Goal: Information Seeking & Learning: Learn about a topic

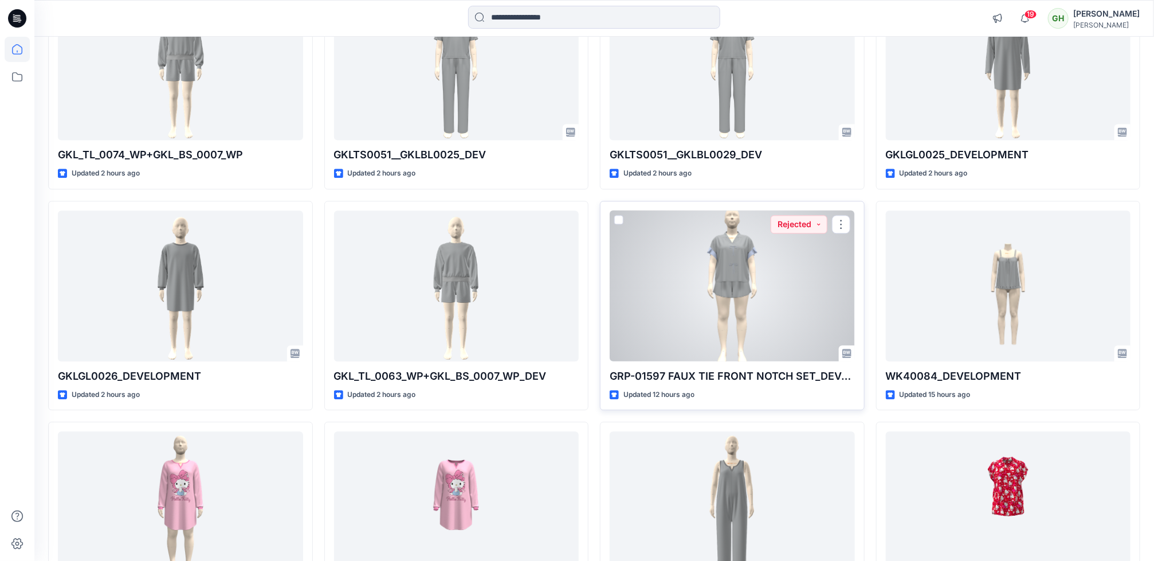
scroll to position [1315, 0]
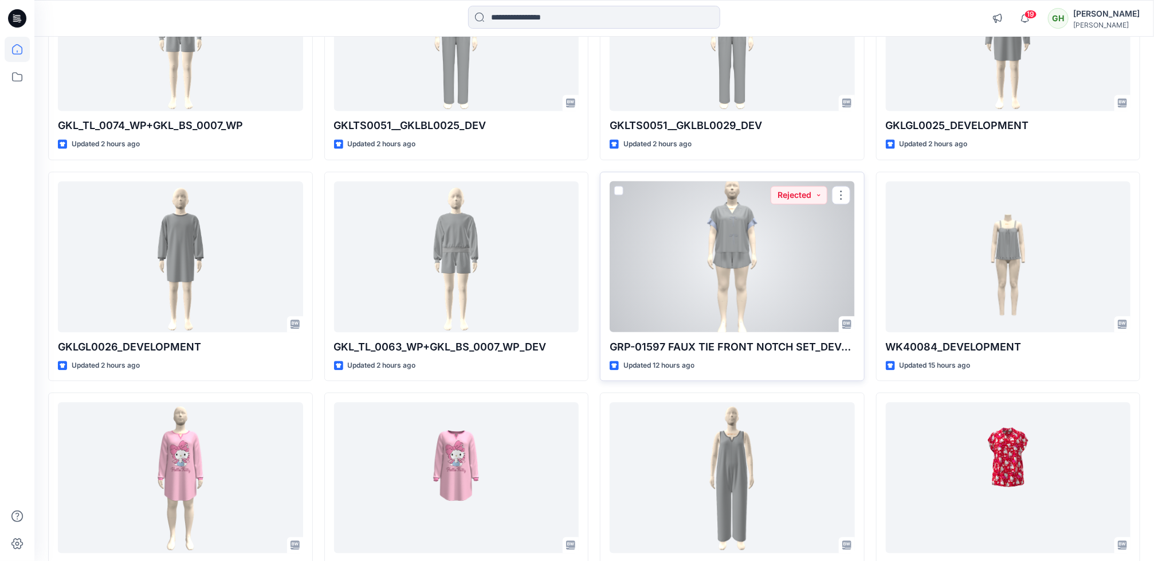
click at [774, 208] on div at bounding box center [732, 256] width 245 height 151
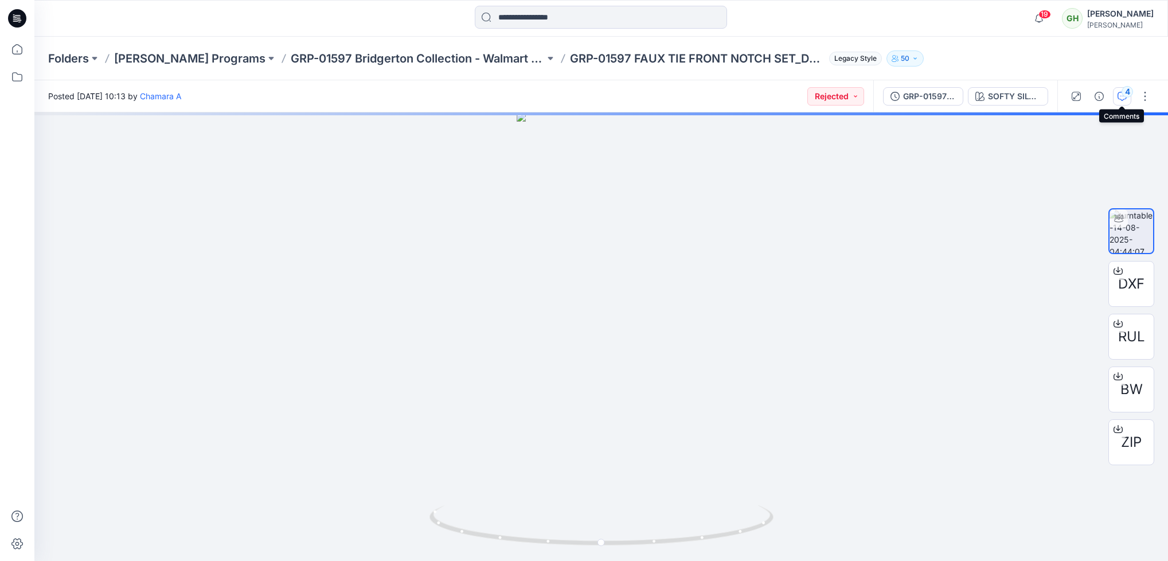
click at [1125, 99] on icon "button" at bounding box center [1121, 96] width 9 height 9
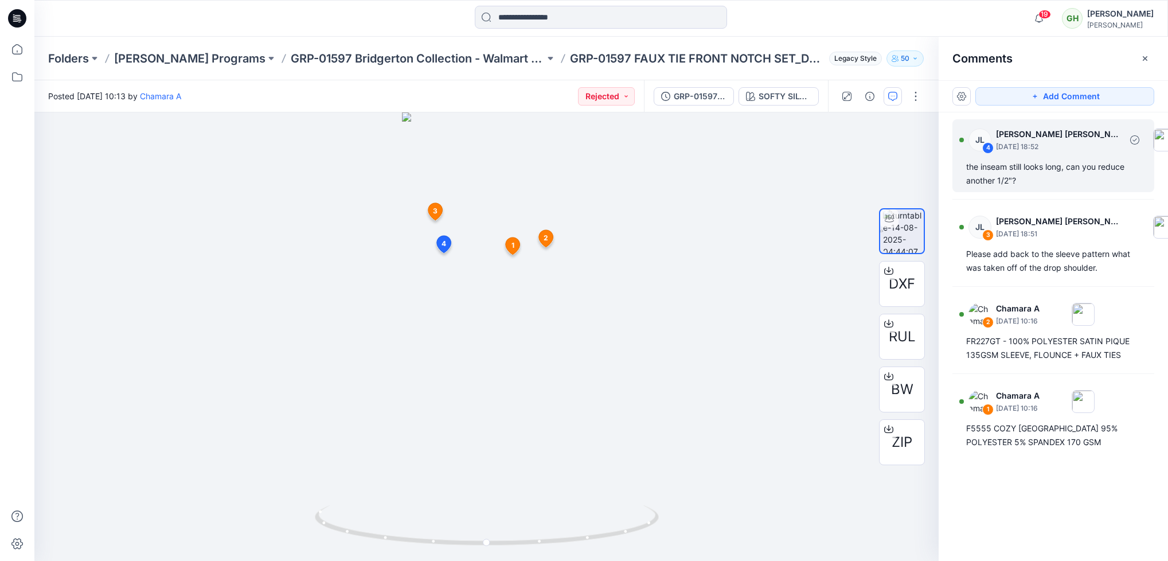
click at [991, 177] on div "the inseam still looks long, can you reduce another 1/2"?" at bounding box center [1053, 174] width 174 height 28
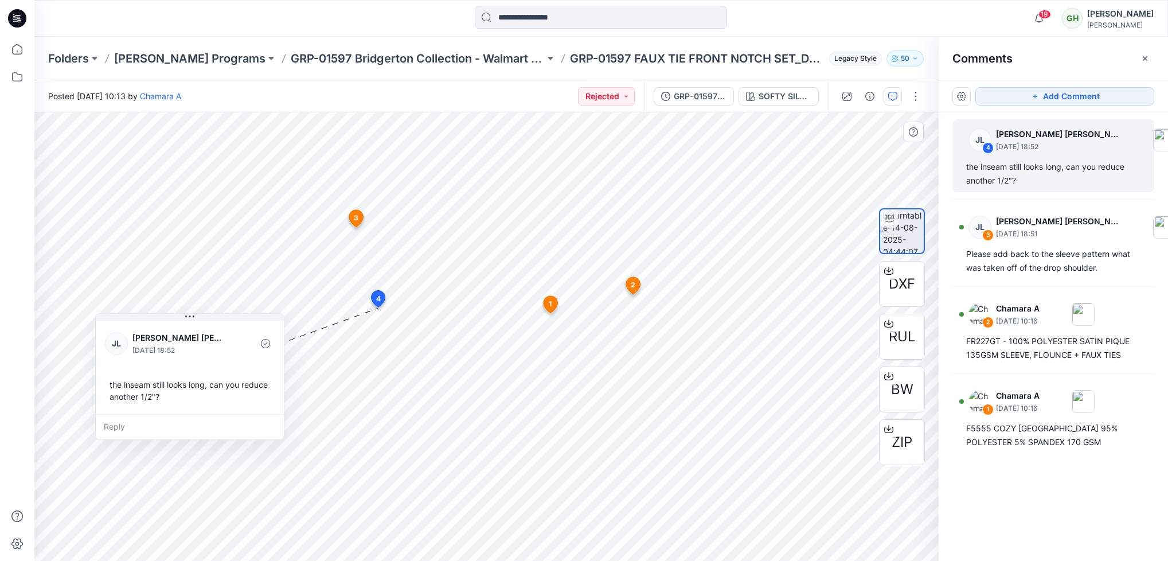
drag, startPoint x: 461, startPoint y: 367, endPoint x: 198, endPoint y: 367, distance: 263.7
click at [198, 367] on div "JL Jessica Lisa August 14, 2025 18:52 the inseam still looks long, can you redu…" at bounding box center [190, 366] width 188 height 96
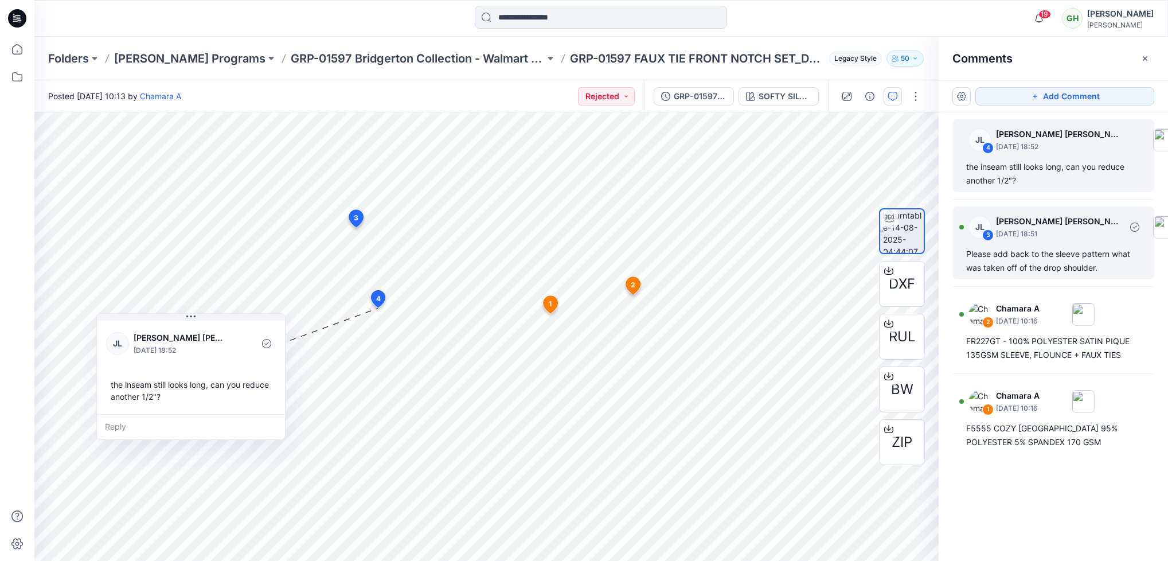
click at [1056, 261] on div "Please add back to the sleeve pattern what was taken off of the drop shoulder." at bounding box center [1053, 261] width 174 height 28
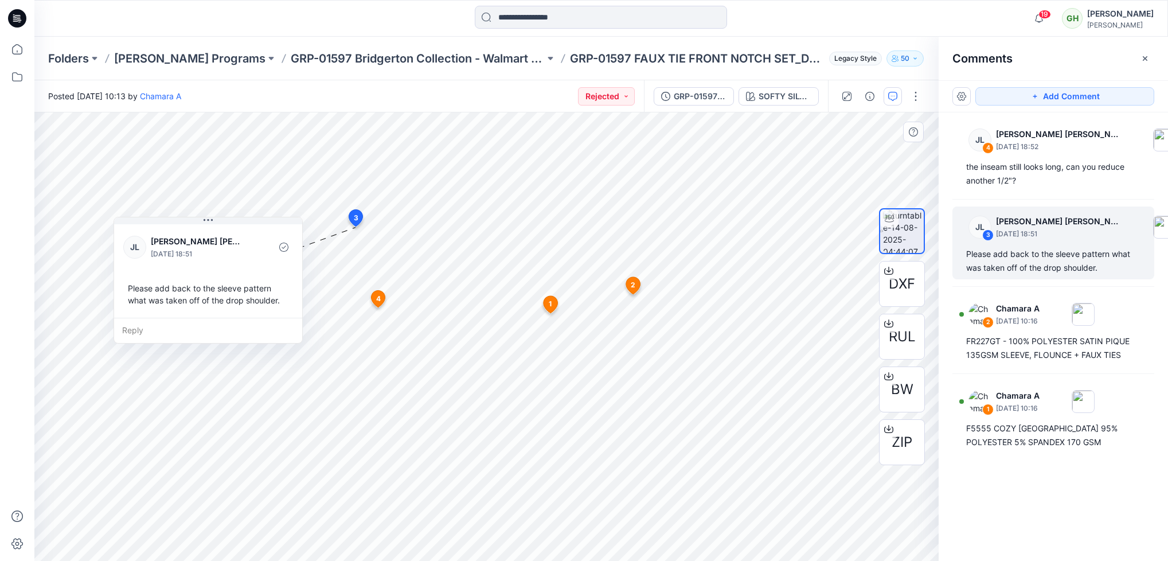
drag, startPoint x: 434, startPoint y: 318, endPoint x: 209, endPoint y: 301, distance: 225.9
click at [209, 301] on div "Please add back to the sleeve pattern what was taken off of the drop shoulder." at bounding box center [208, 293] width 170 height 33
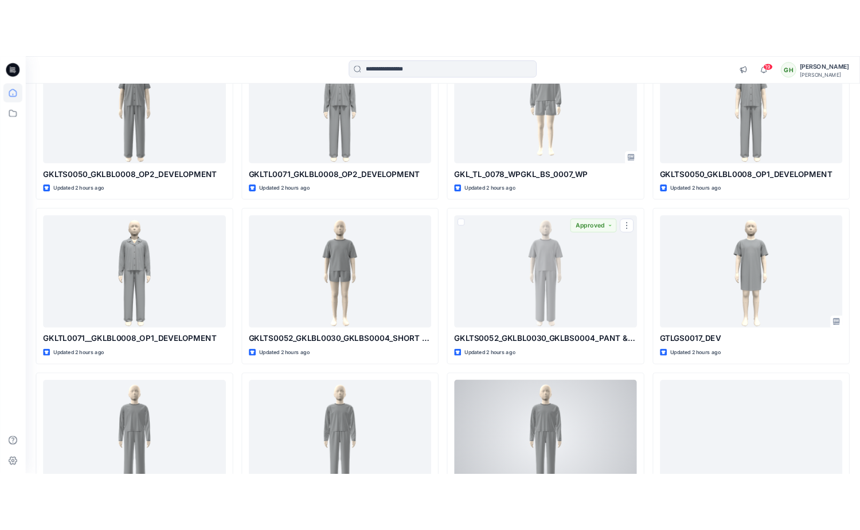
scroll to position [738, 0]
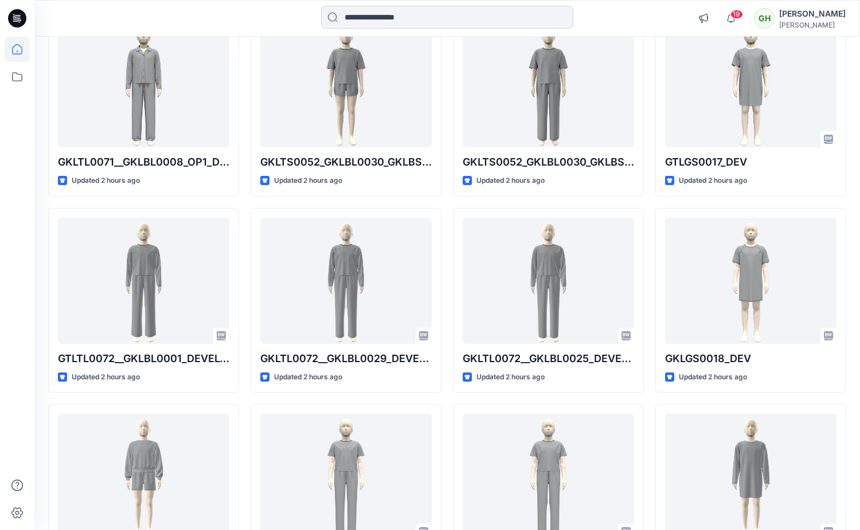
click at [392, 26] on input at bounding box center [447, 17] width 252 height 23
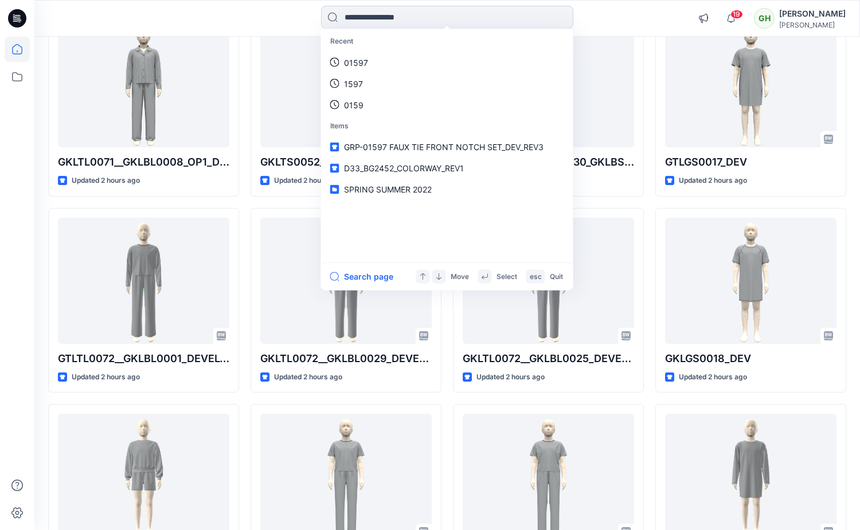
paste input "********"
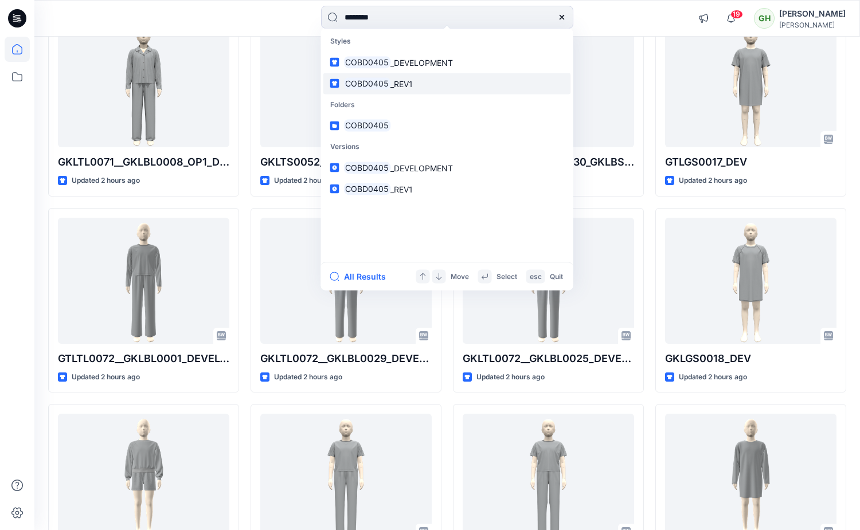
type input "********"
click at [408, 90] on link "COBD0405 _REV1" at bounding box center [447, 83] width 248 height 21
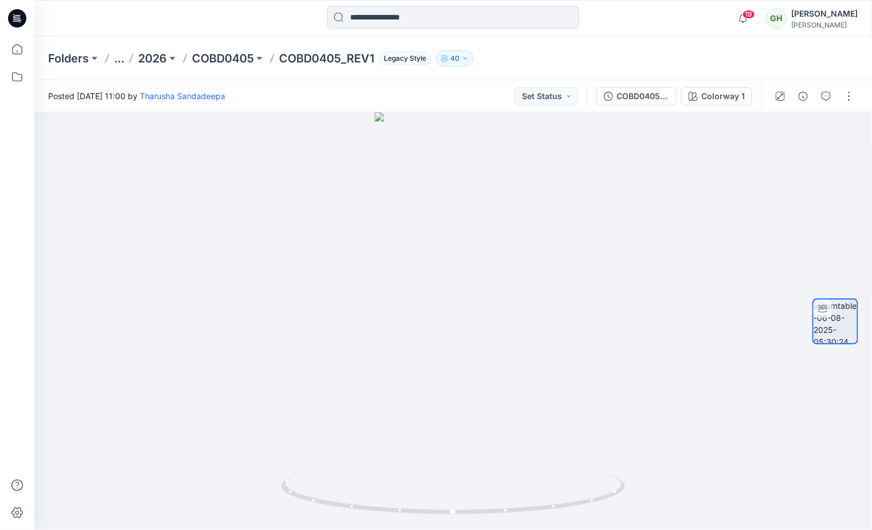
click at [643, 108] on div "COBD0405_REV1 Colorway 1" at bounding box center [674, 96] width 175 height 32
click at [637, 99] on div "COBD0405_REV1" at bounding box center [643, 96] width 53 height 13
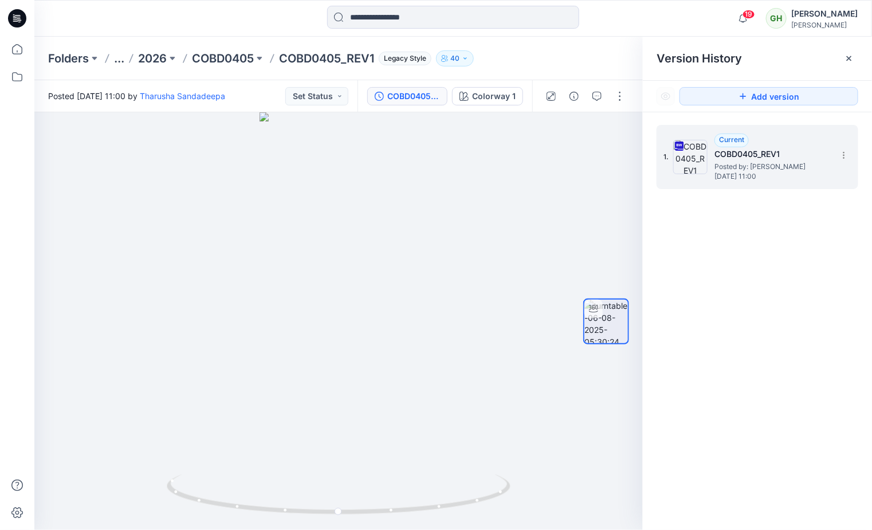
click at [723, 167] on span "Posted by: Tharusha Sandadeepa" at bounding box center [772, 166] width 115 height 11
click at [716, 164] on span "Posted by: Tharusha Sandadeepa" at bounding box center [772, 166] width 115 height 11
drag, startPoint x: 716, startPoint y: 164, endPoint x: 588, endPoint y: 224, distance: 141.0
click at [588, 224] on div at bounding box center [606, 321] width 46 height 287
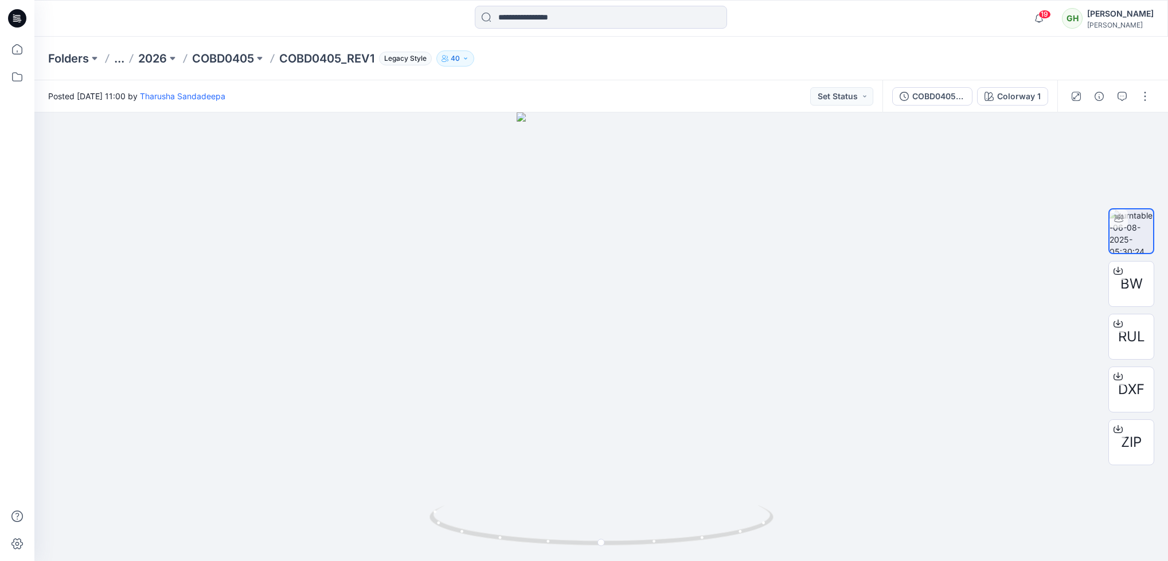
click at [19, 22] on icon at bounding box center [17, 18] width 18 height 18
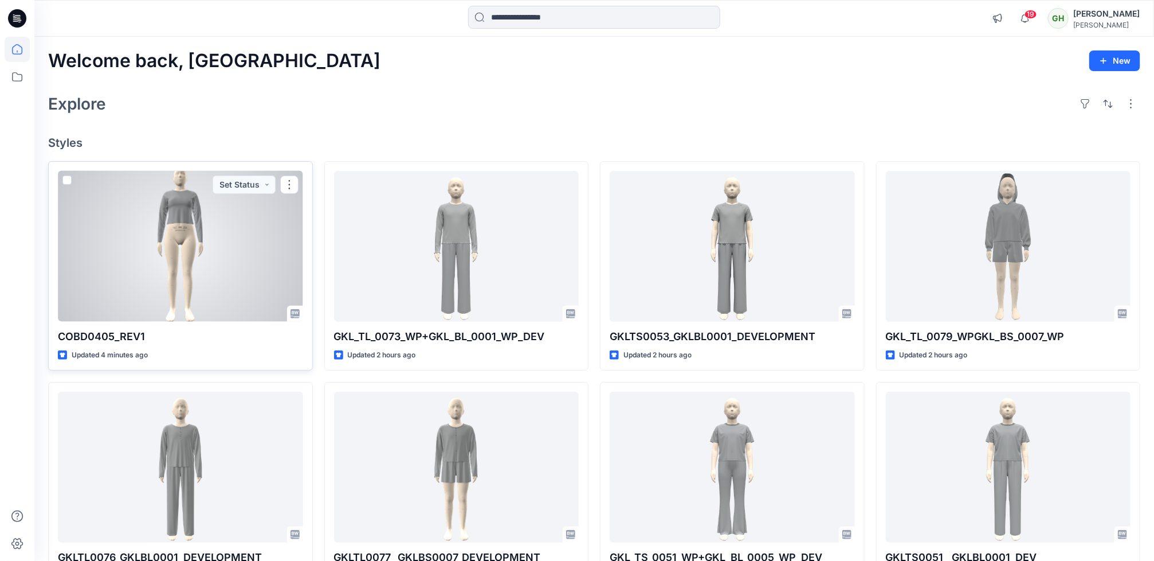
click at [112, 280] on div at bounding box center [180, 246] width 245 height 151
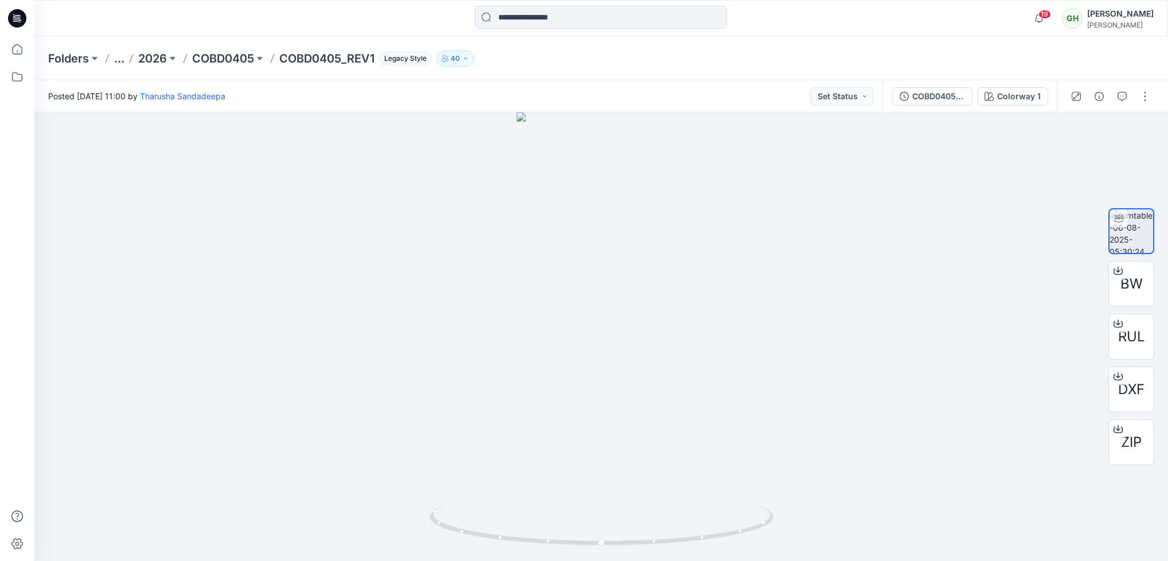
click at [930, 107] on div "COBD0405_REV1 Colorway 1" at bounding box center [969, 96] width 175 height 32
click at [927, 100] on div "COBD0405_REV1" at bounding box center [938, 96] width 53 height 13
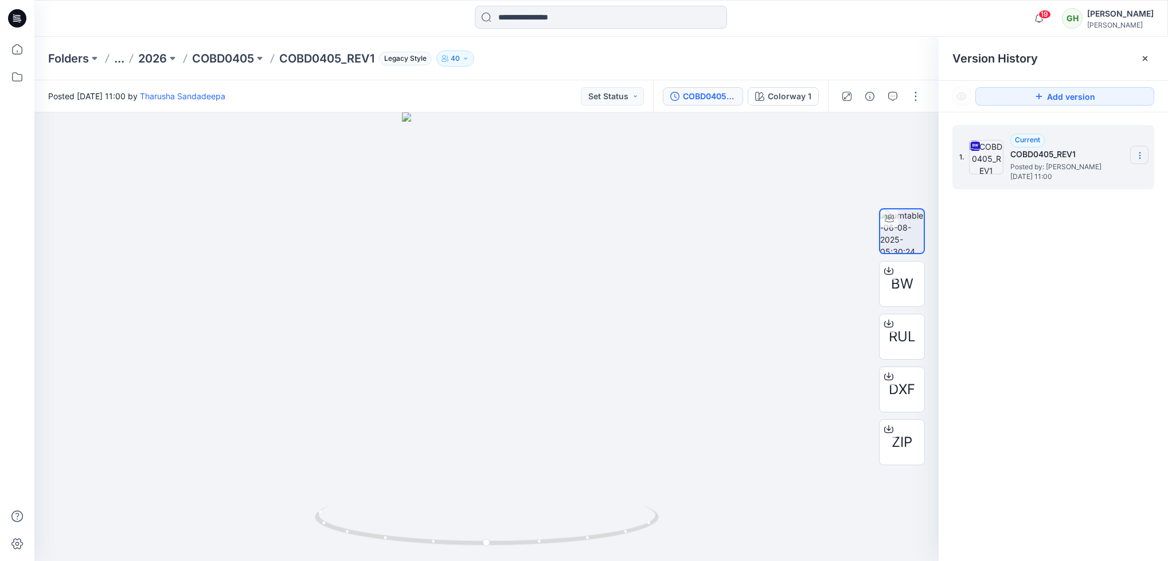
click at [1137, 156] on icon at bounding box center [1139, 155] width 9 height 9
click at [729, 232] on div at bounding box center [486, 336] width 904 height 448
click at [19, 17] on icon at bounding box center [17, 17] width 5 height 1
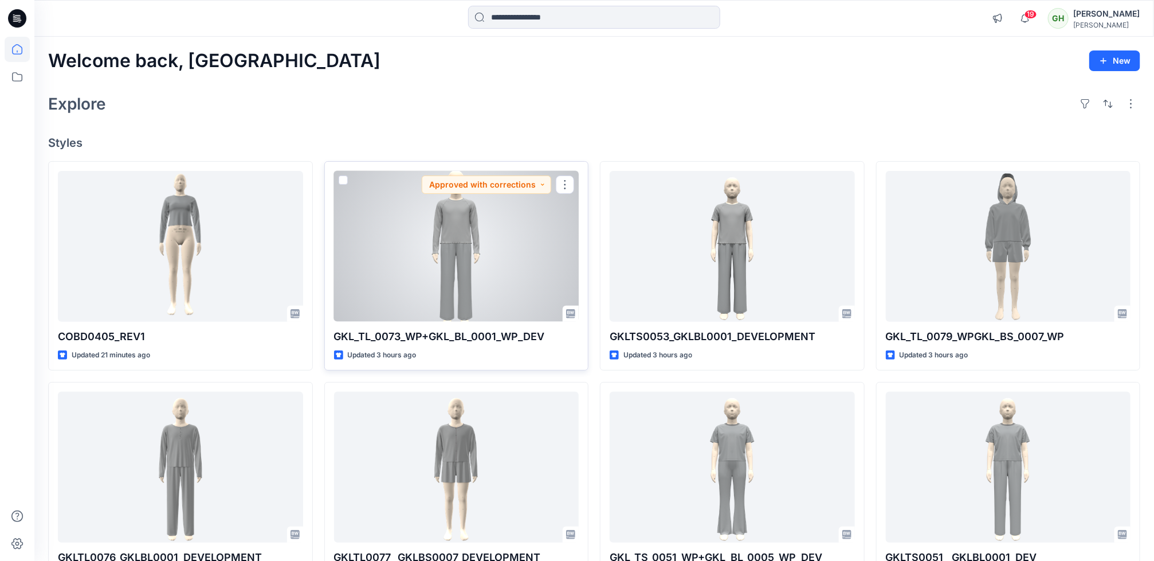
click at [475, 230] on div at bounding box center [456, 246] width 245 height 151
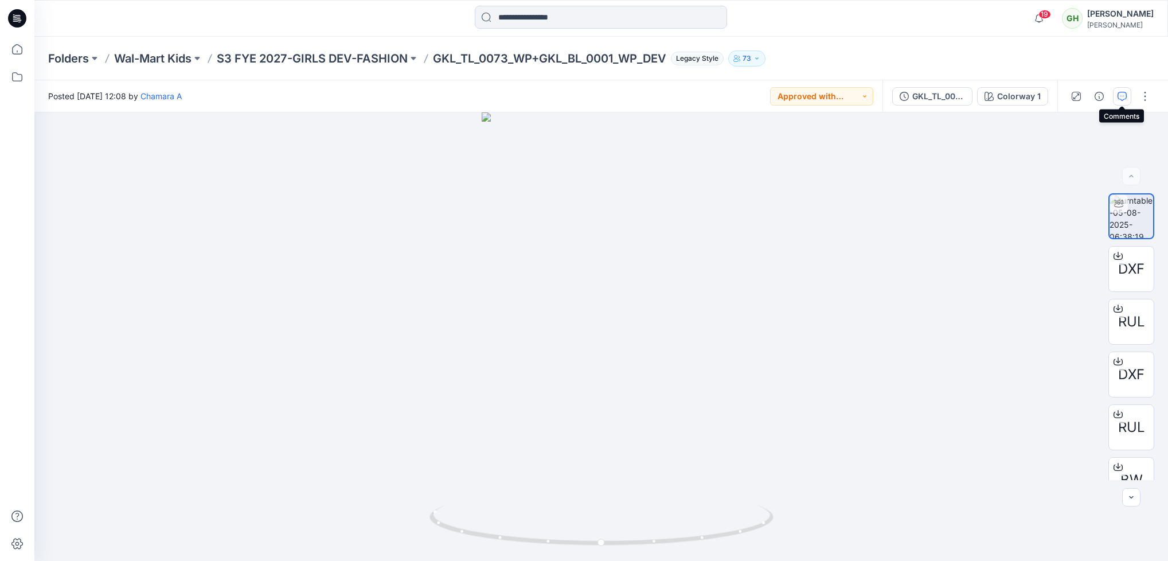
click at [1118, 104] on button "button" at bounding box center [1122, 96] width 18 height 18
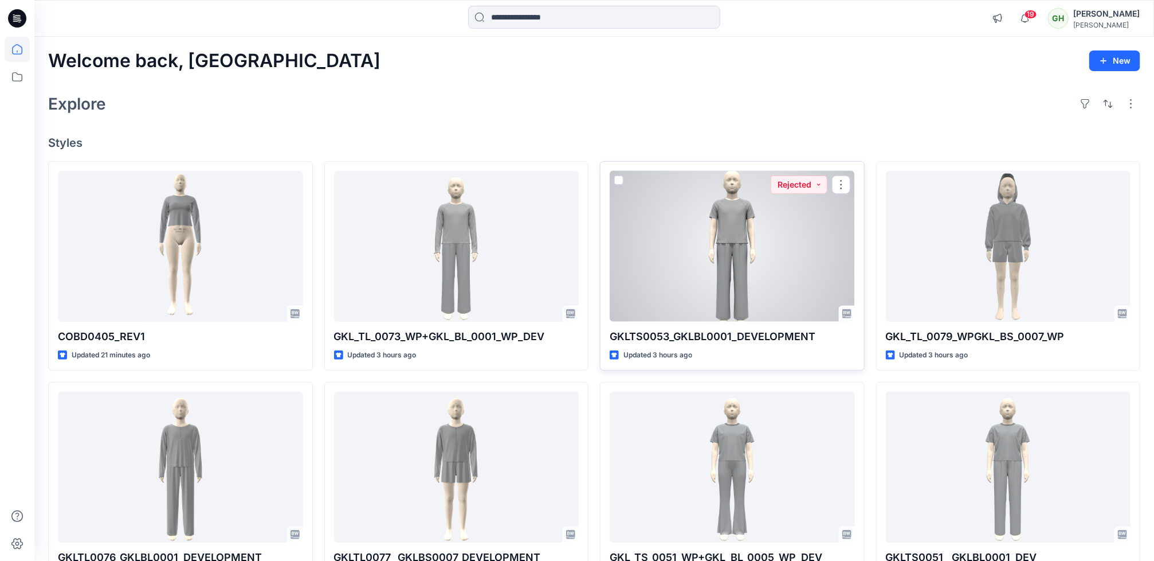
click at [719, 248] on div at bounding box center [732, 246] width 245 height 151
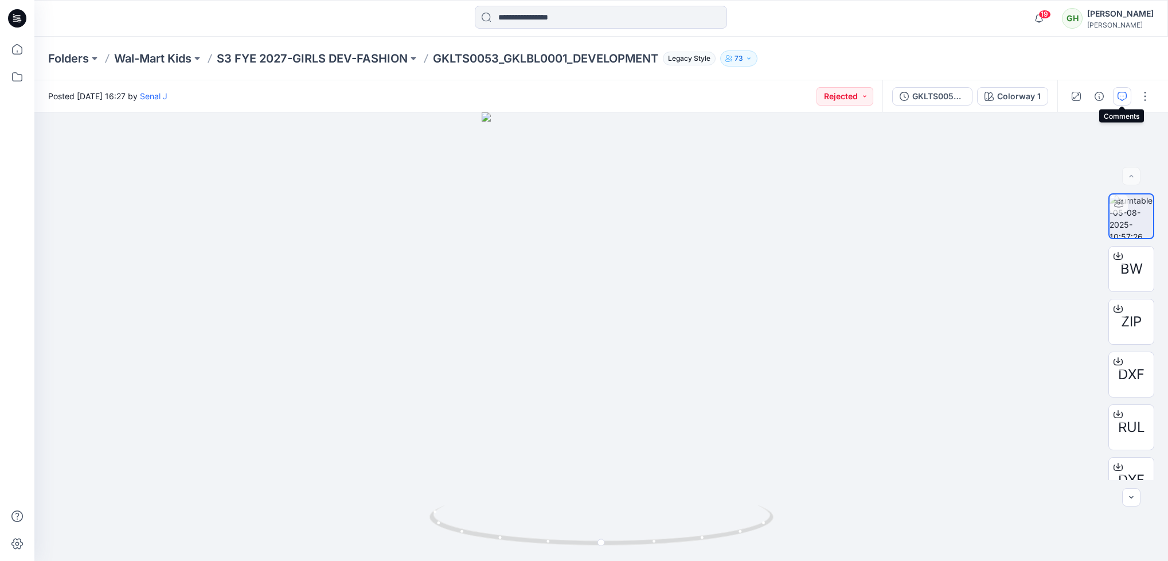
click at [1125, 95] on icon "button" at bounding box center [1121, 96] width 9 height 9
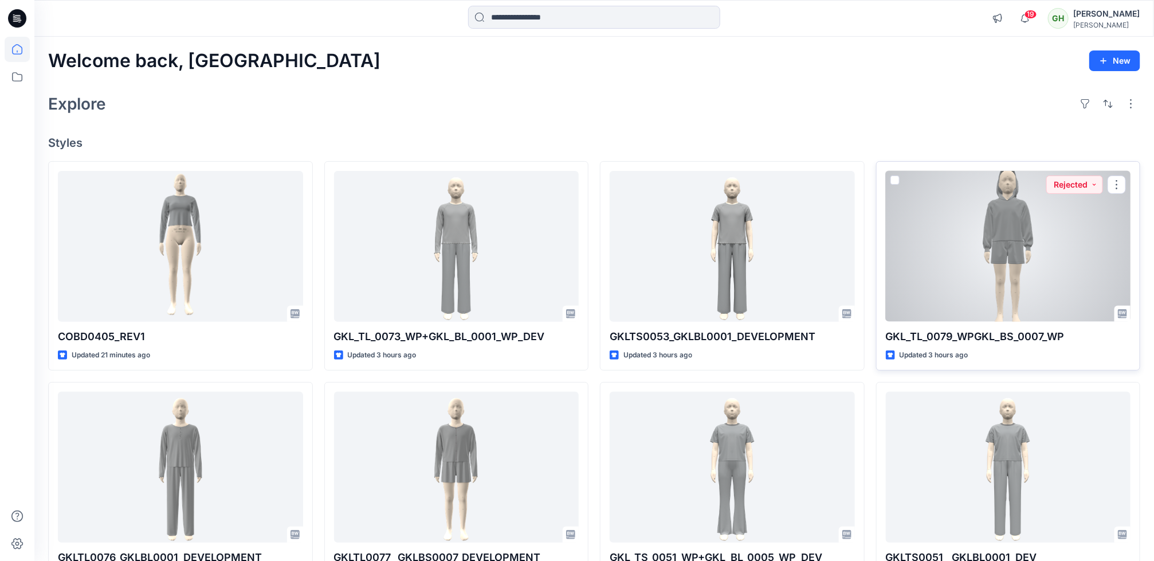
click at [920, 291] on div at bounding box center [1008, 246] width 245 height 151
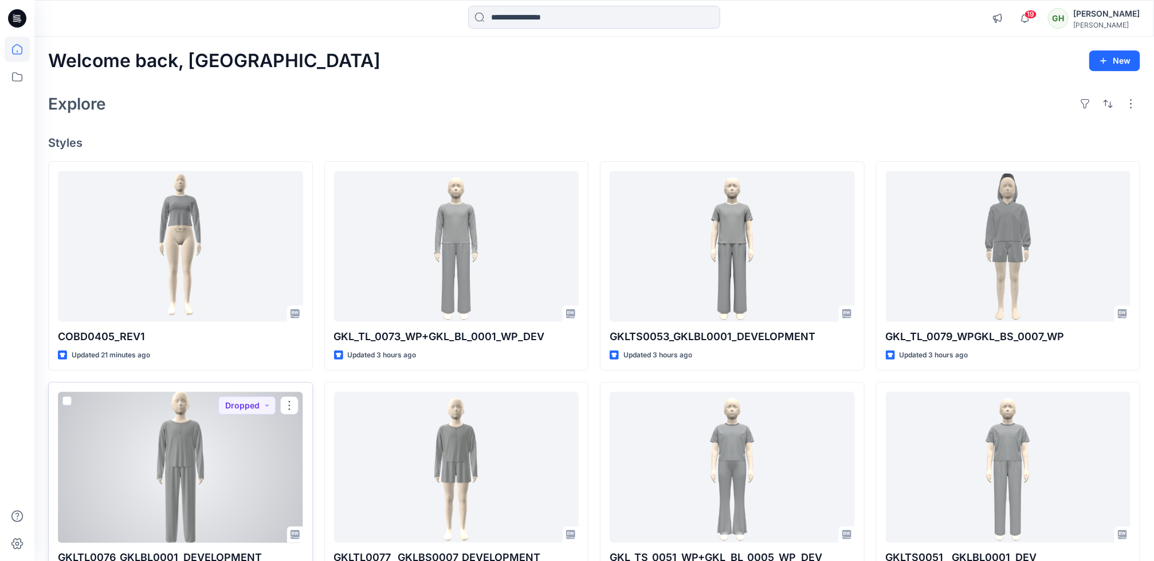
click at [153, 473] on div at bounding box center [180, 466] width 245 height 151
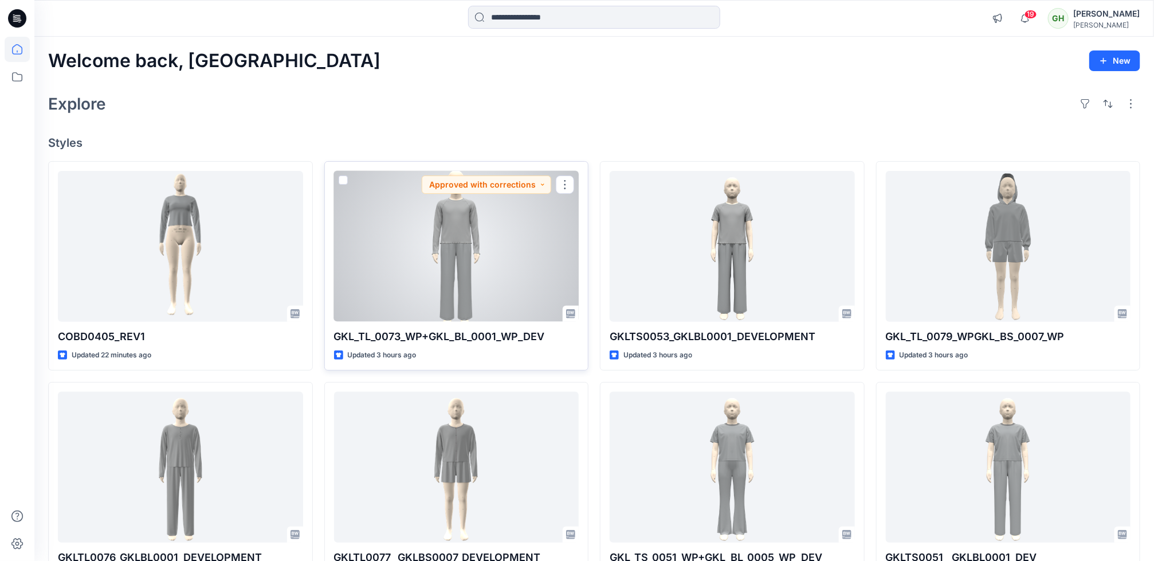
click at [439, 240] on div at bounding box center [456, 246] width 245 height 151
click at [410, 241] on div at bounding box center [456, 246] width 245 height 151
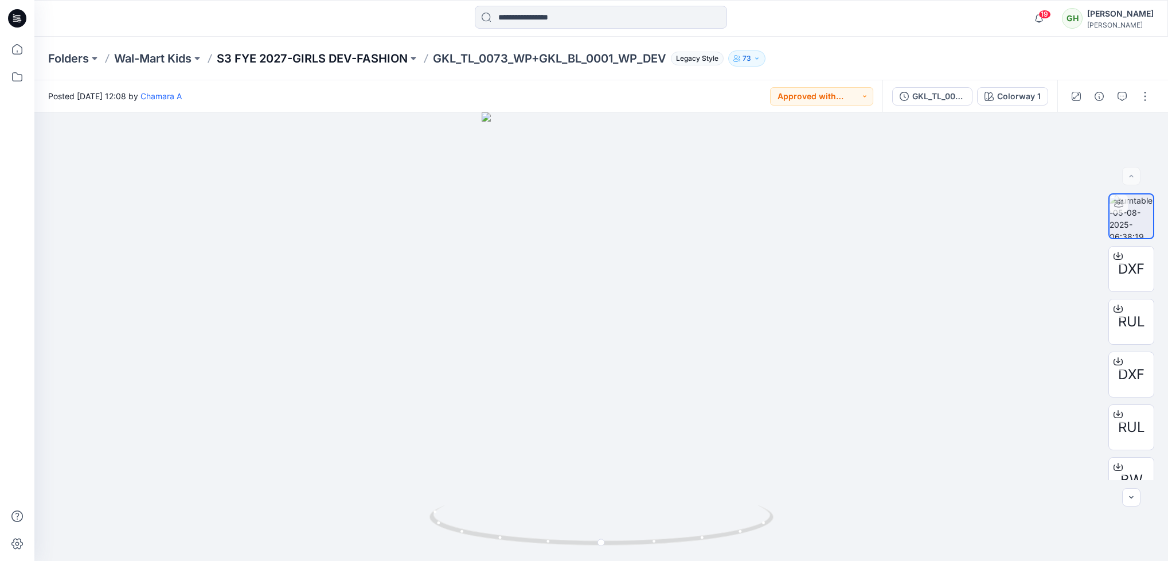
click at [355, 54] on p "S3 FYE 2027-GIRLS DEV-FASHION" at bounding box center [312, 58] width 191 height 16
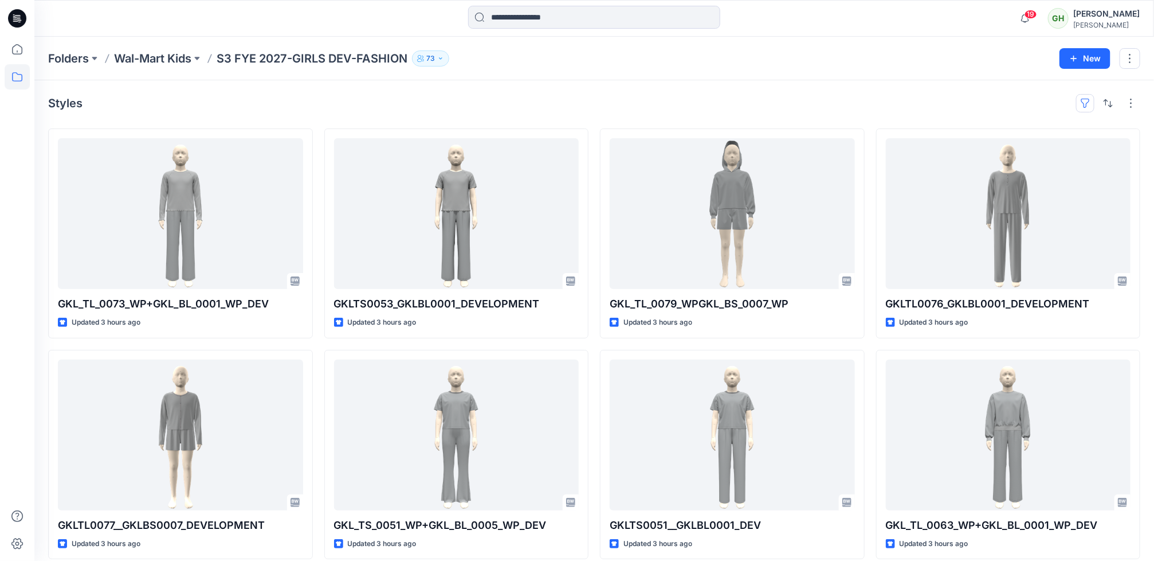
click at [1083, 104] on button "button" at bounding box center [1085, 103] width 18 height 18
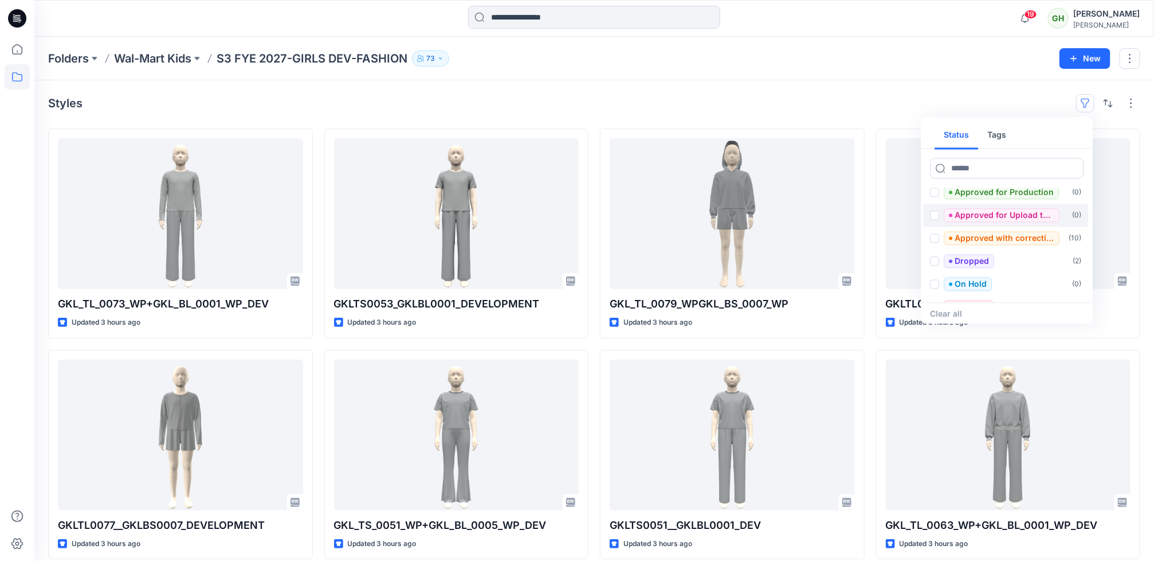
scroll to position [92, 0]
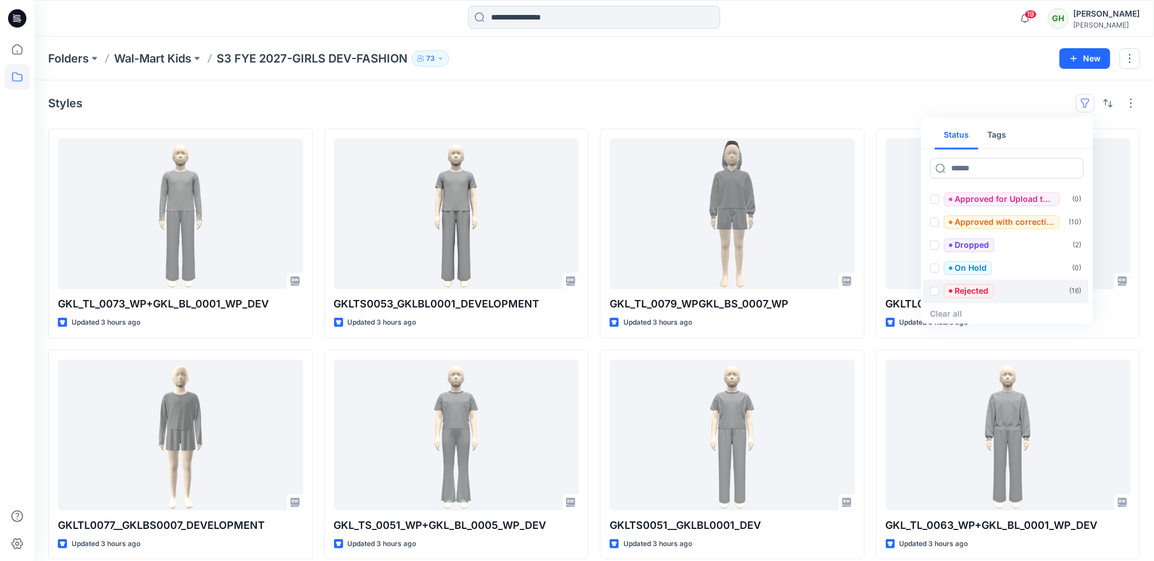
click at [938, 293] on span at bounding box center [935, 291] width 9 height 9
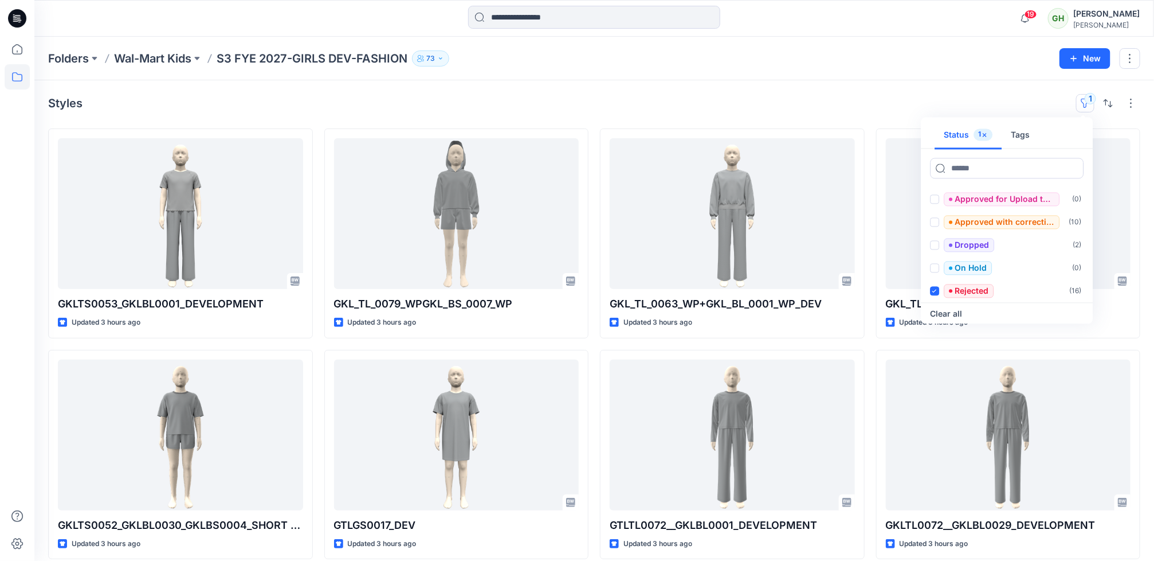
click at [561, 76] on div "Folders Wal-Mart Kids S3 FYE 2027-GIRLS DEV-FASHION 73 New" at bounding box center [594, 59] width 1120 height 44
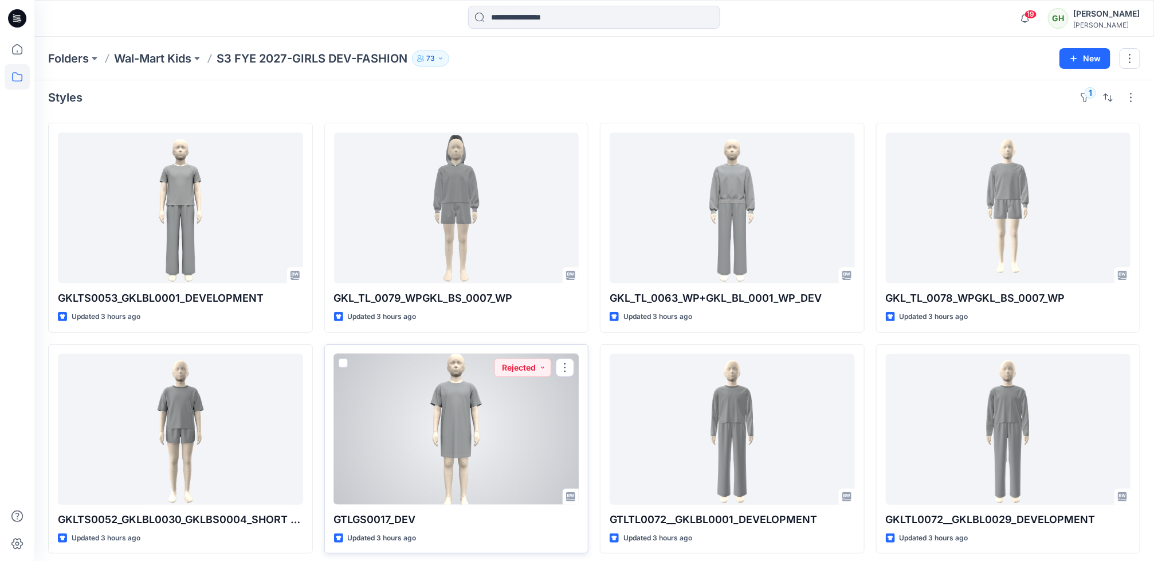
scroll to position [0, 0]
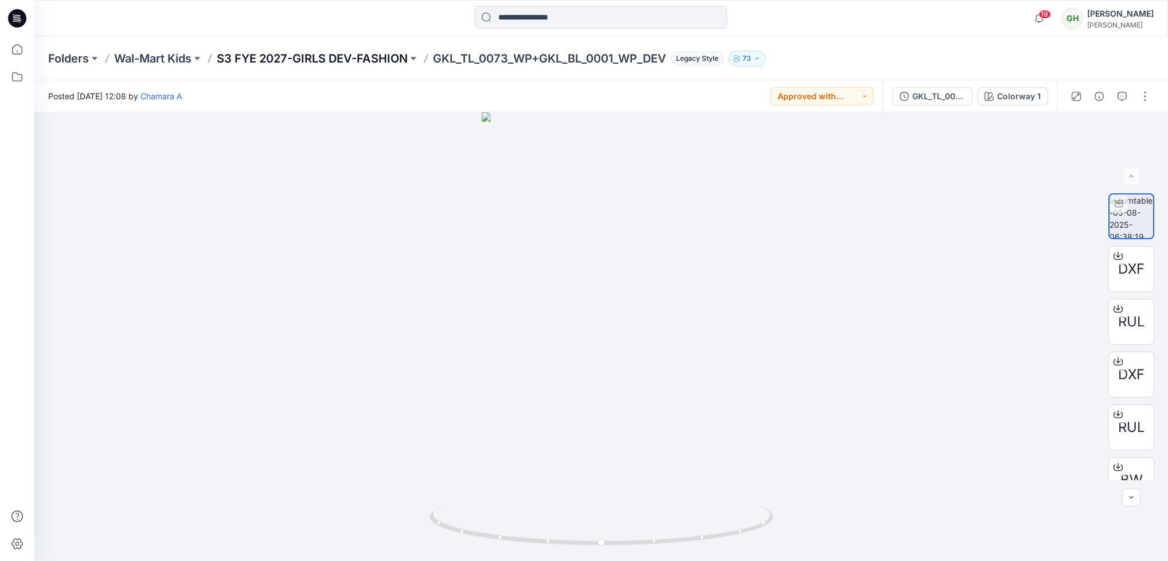
click at [311, 64] on p "S3 FYE 2027-GIRLS DEV-FASHION" at bounding box center [312, 58] width 191 height 16
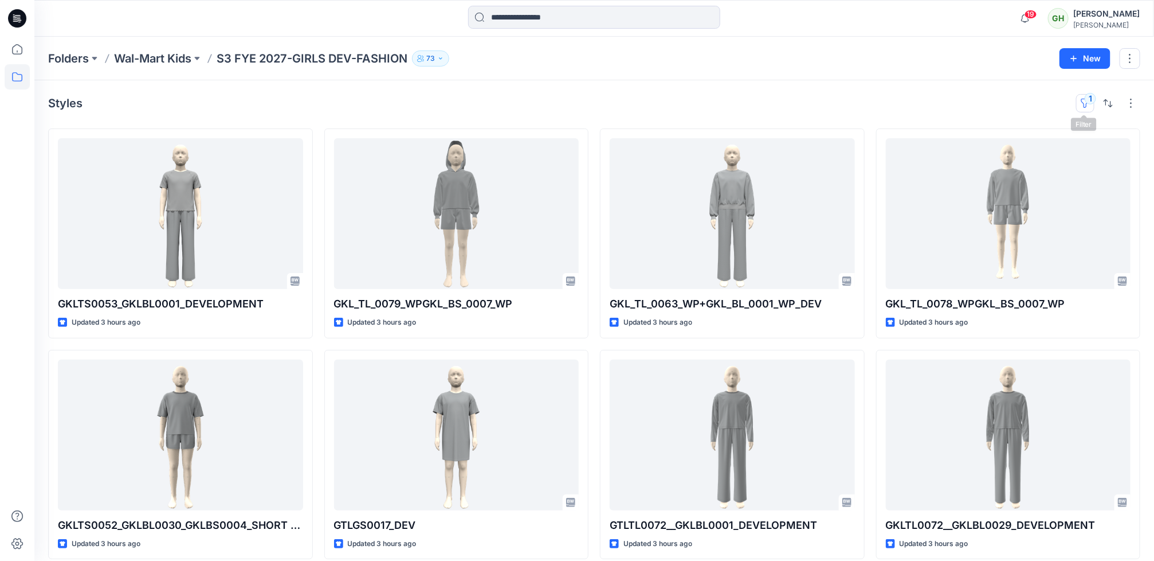
click at [1082, 108] on button "1" at bounding box center [1085, 103] width 18 height 18
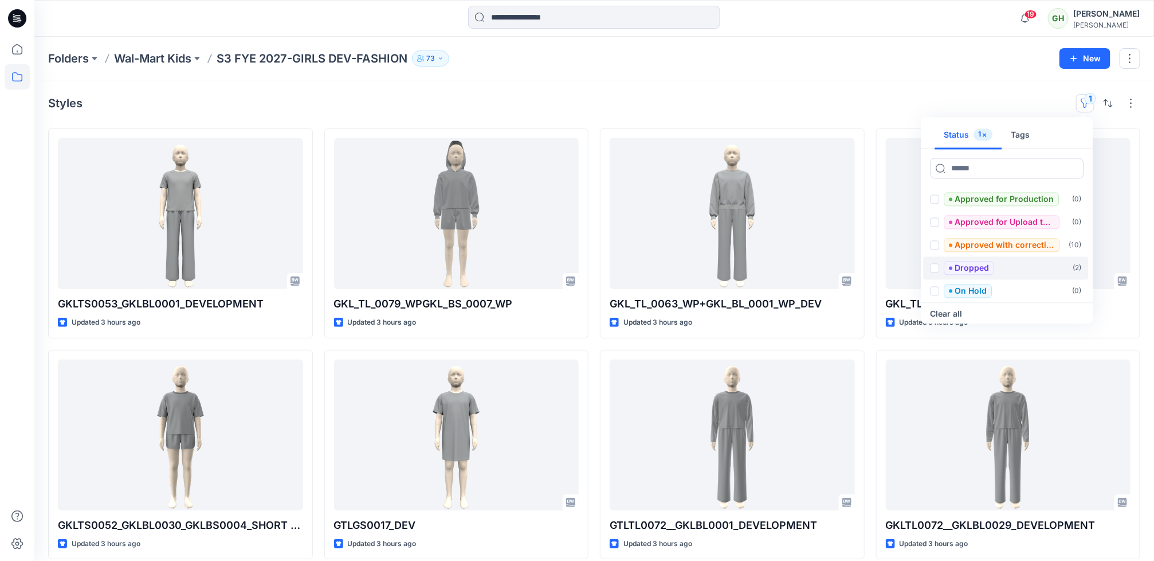
scroll to position [92, 0]
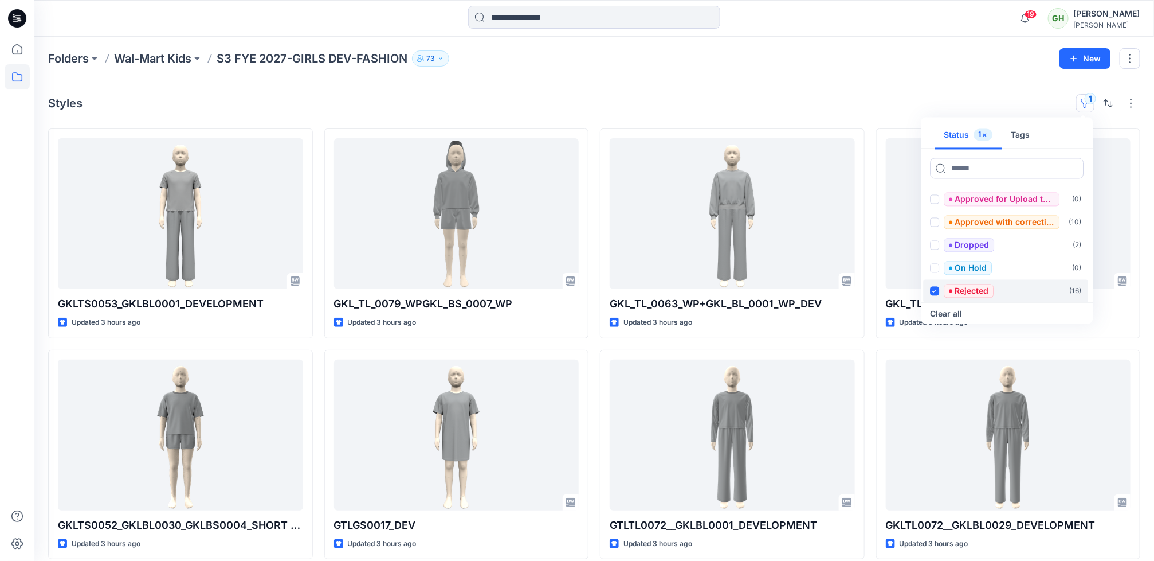
click at [935, 289] on icon at bounding box center [935, 291] width 5 height 4
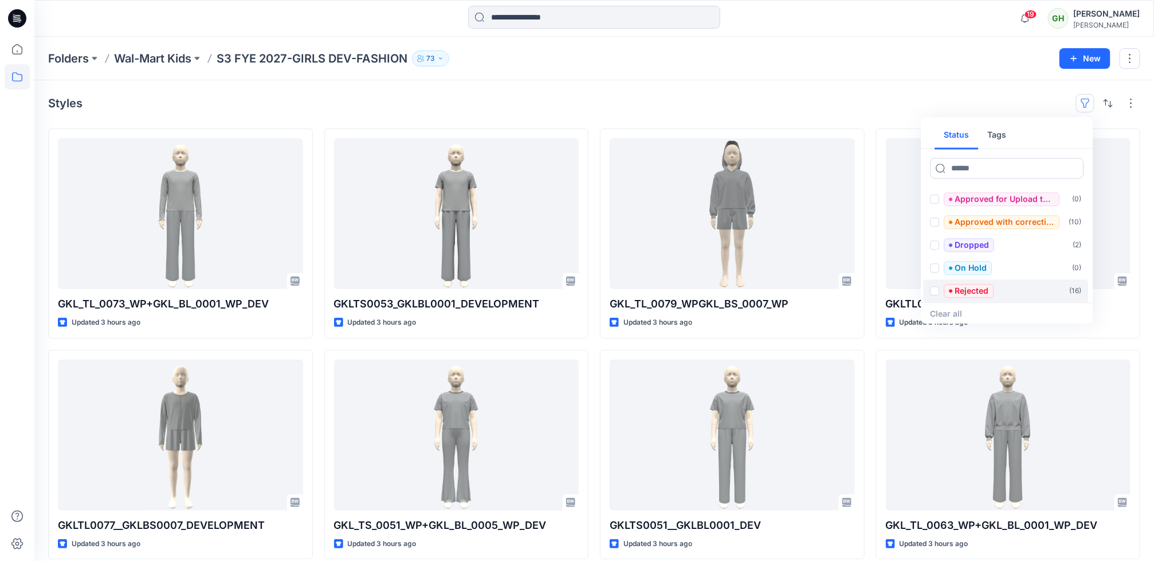
click at [800, 107] on div "Styles Status Tags Set Status ( 0 ) Approved ( 4 ) Approved for Presentation ( …" at bounding box center [594, 103] width 1092 height 18
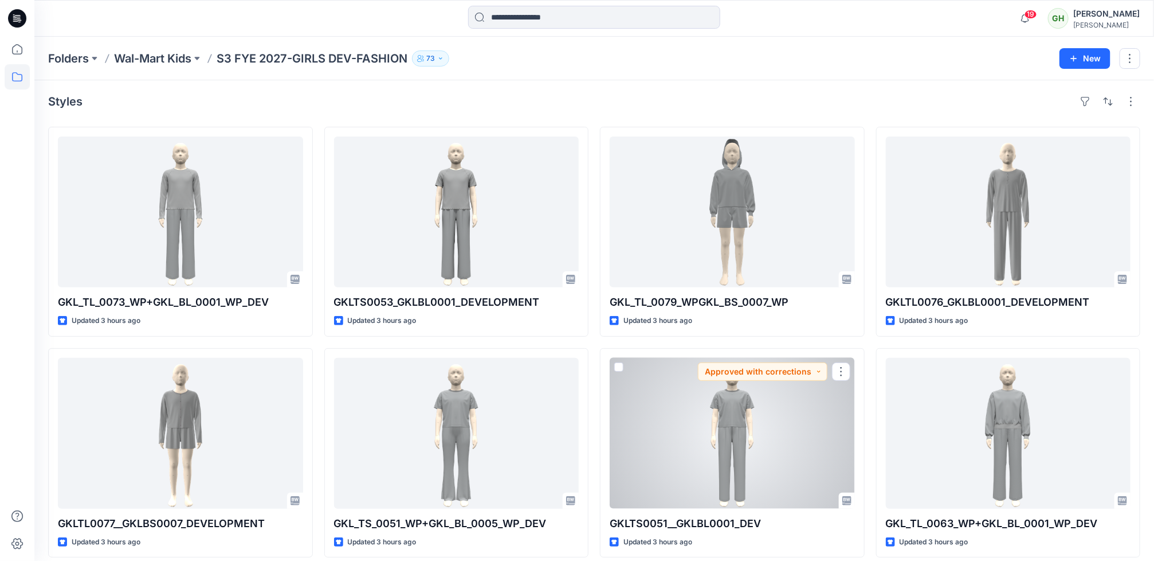
scroll to position [0, 0]
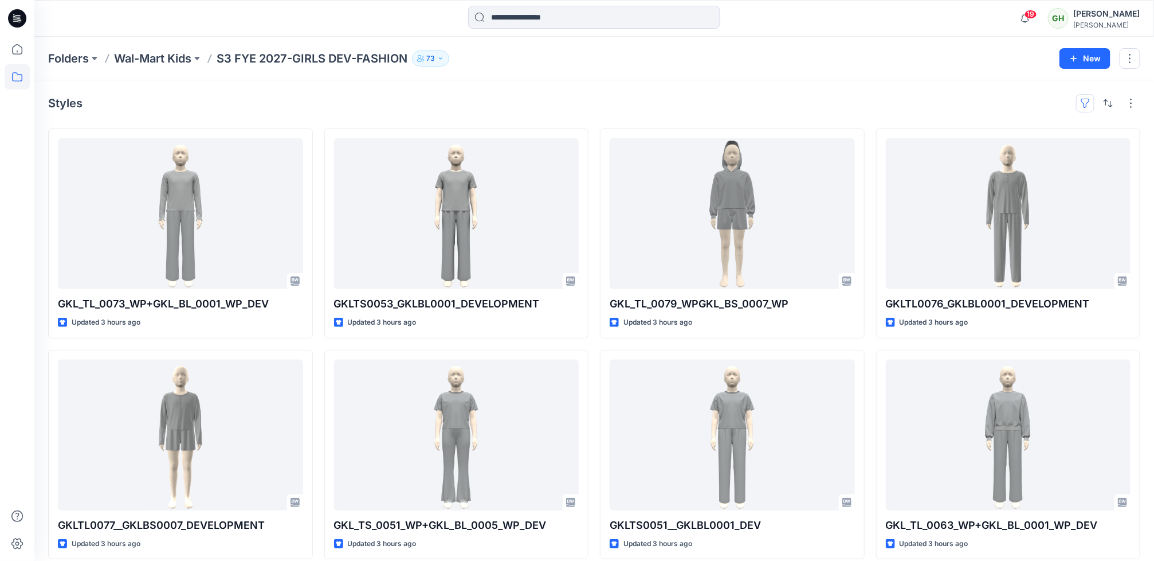
click at [1082, 105] on button "button" at bounding box center [1085, 103] width 18 height 18
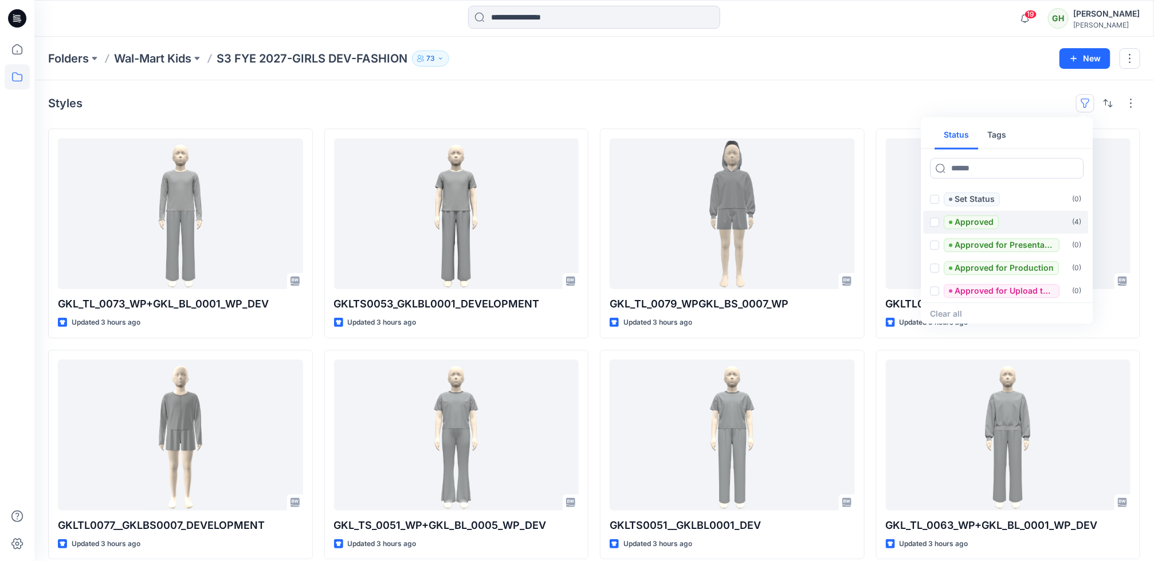
click at [938, 222] on span at bounding box center [935, 222] width 9 height 9
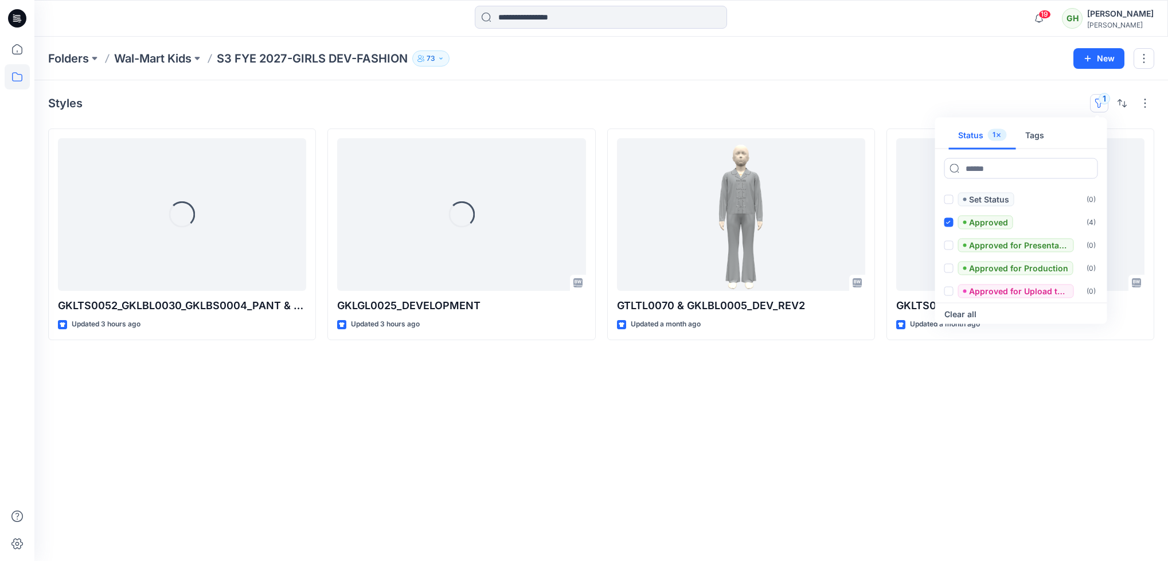
click at [413, 437] on div "Styles 1 Status 1 Tags Set Status ( 0 ) Approved ( 4 ) Approved for Presentatio…" at bounding box center [600, 320] width 1133 height 480
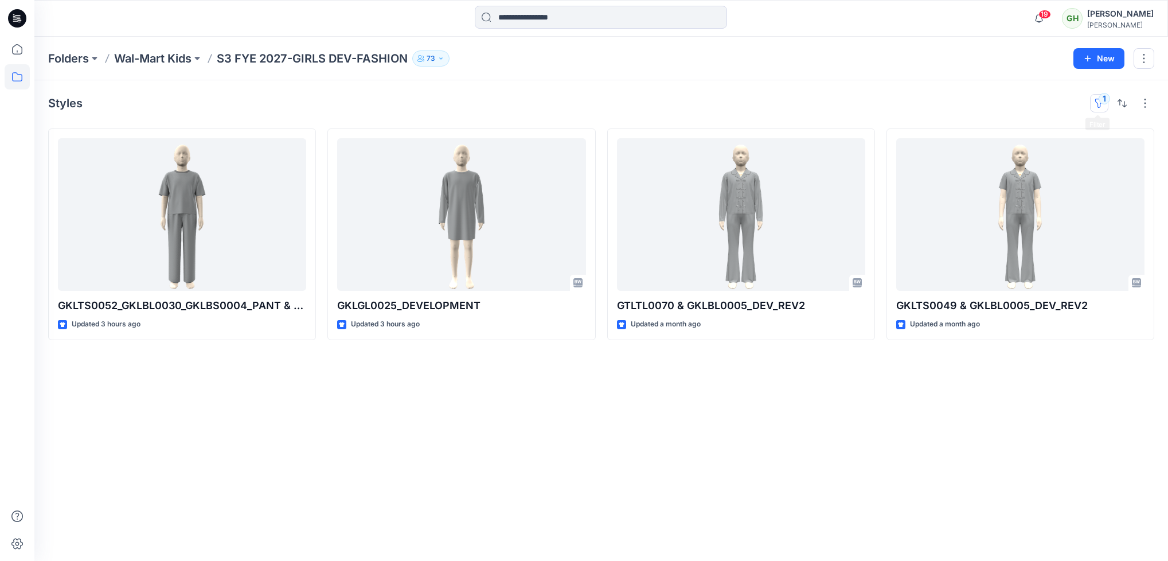
click at [1099, 107] on button "1" at bounding box center [1099, 103] width 18 height 18
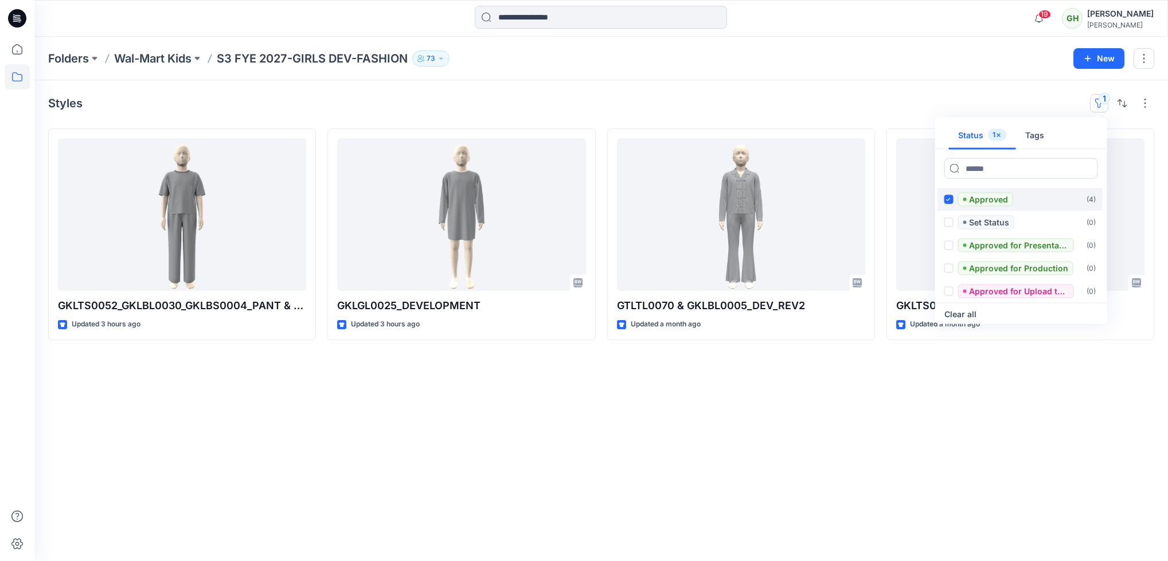
click at [951, 203] on span at bounding box center [948, 199] width 9 height 9
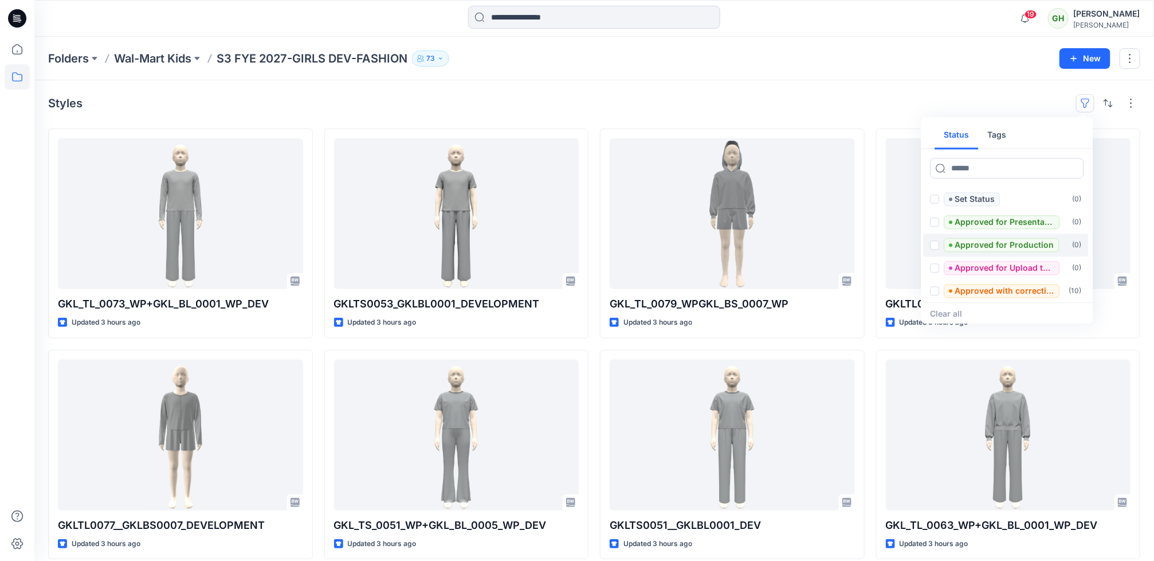
scroll to position [45, 0]
click at [935, 270] on span at bounding box center [935, 268] width 9 height 9
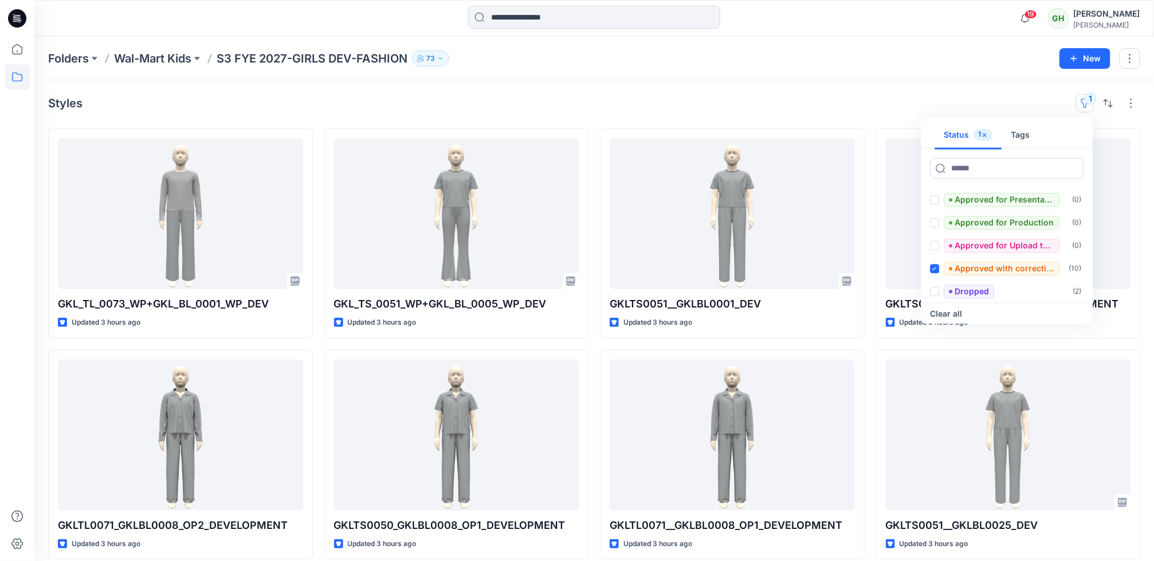
click at [542, 100] on div "Styles 1 Status 1 Tags Approved ( 4 ) Set Status ( 0 ) Approved for Presentatio…" at bounding box center [594, 103] width 1092 height 18
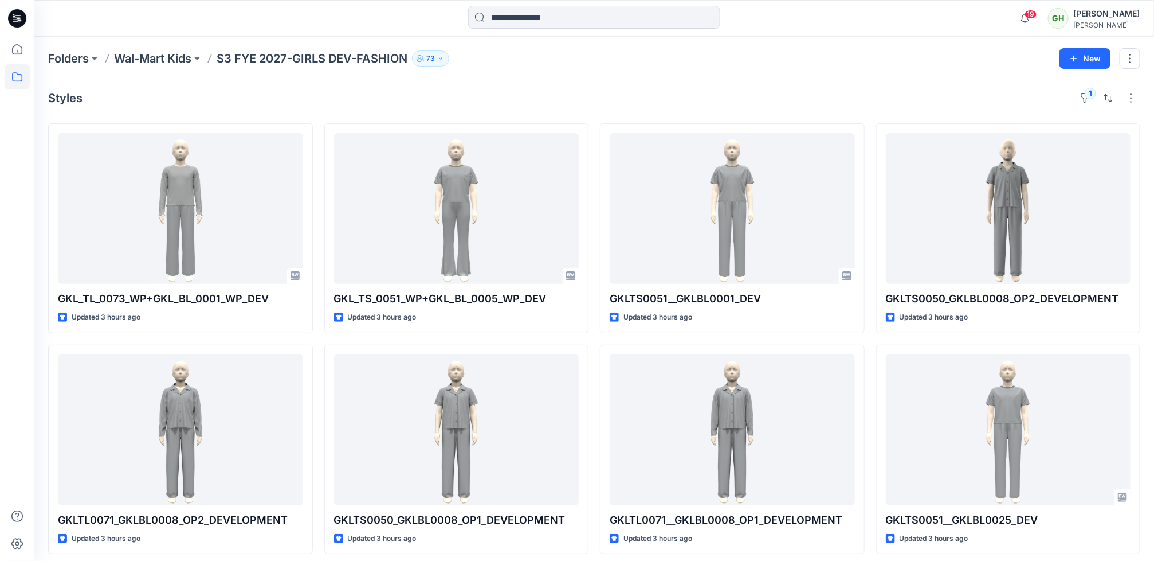
scroll to position [0, 0]
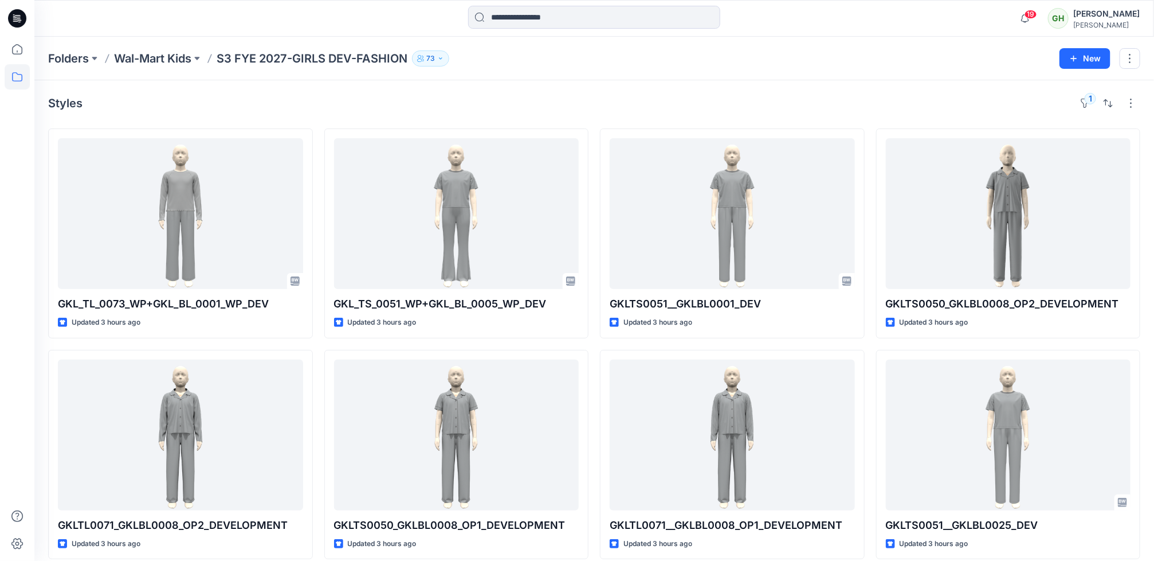
click at [1092, 95] on div "1" at bounding box center [1108, 103] width 64 height 18
click at [1092, 95] on button "1" at bounding box center [1085, 103] width 18 height 18
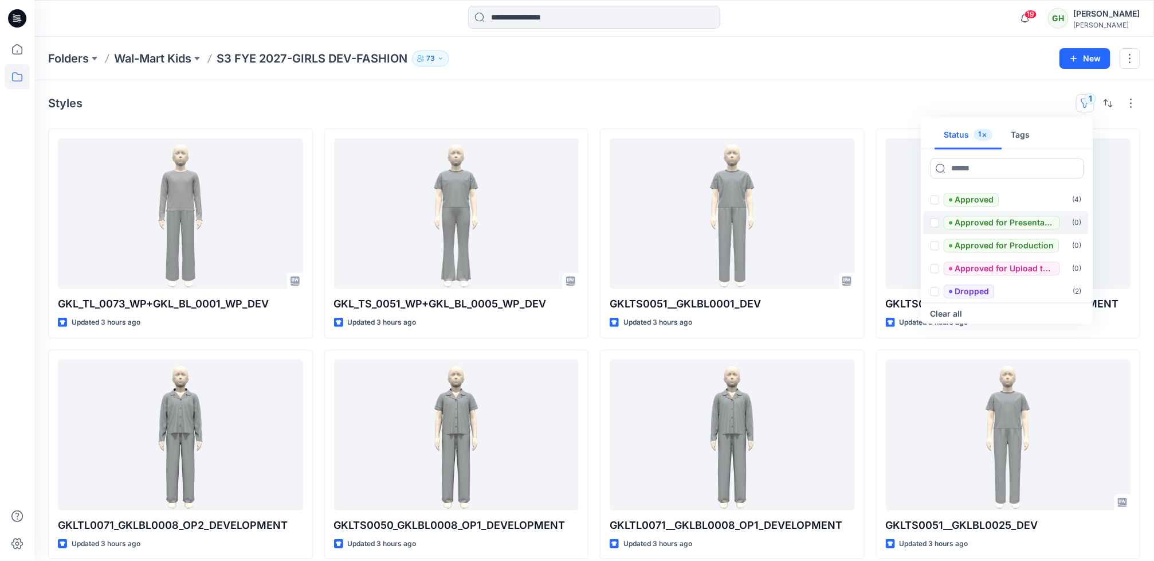
scroll to position [92, 0]
click at [945, 245] on span "Dropped" at bounding box center [970, 245] width 50 height 14
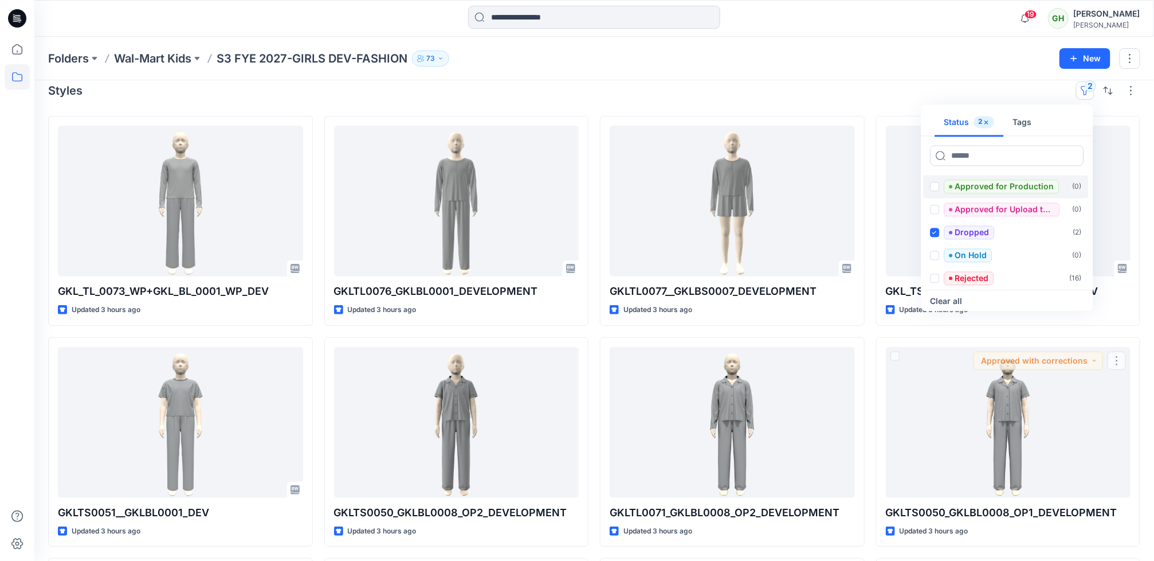
scroll to position [0, 0]
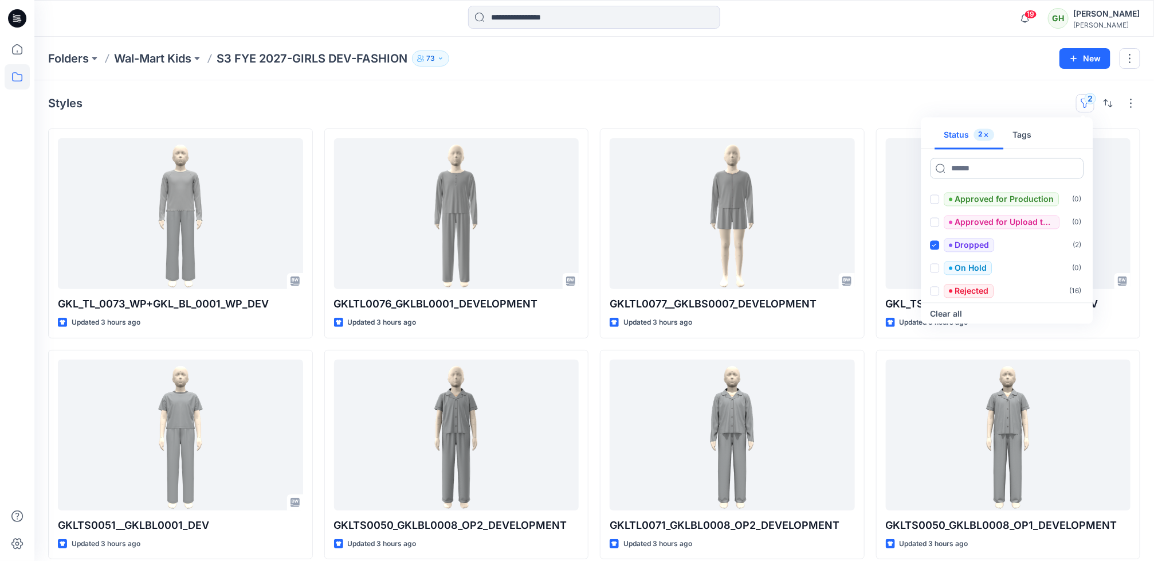
click at [1042, 163] on input at bounding box center [1008, 168] width 154 height 21
click at [934, 198] on icon at bounding box center [935, 199] width 5 height 4
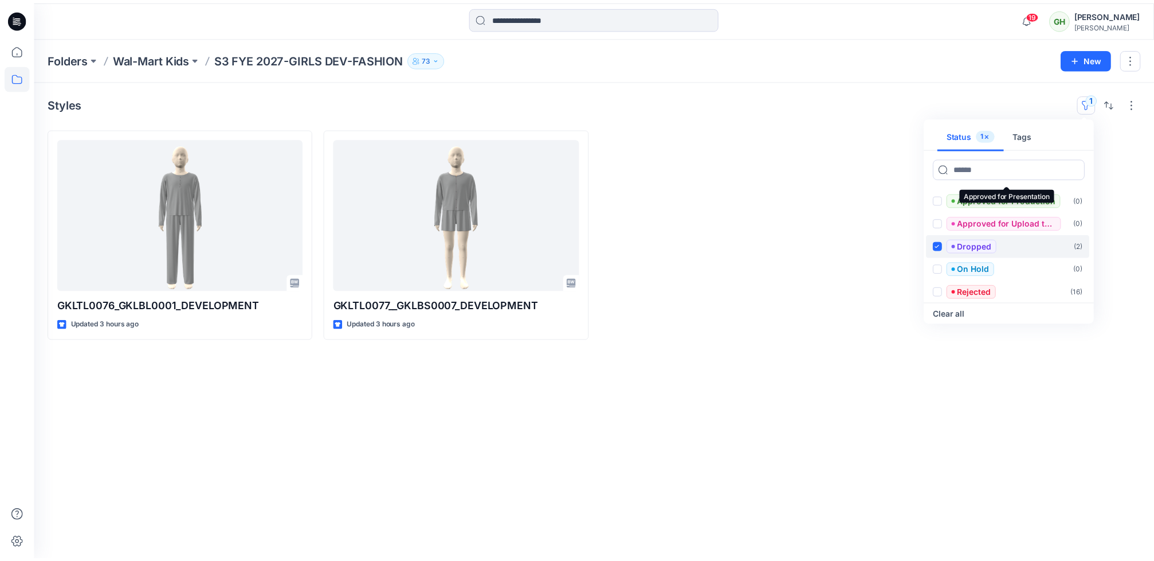
scroll to position [92, 0]
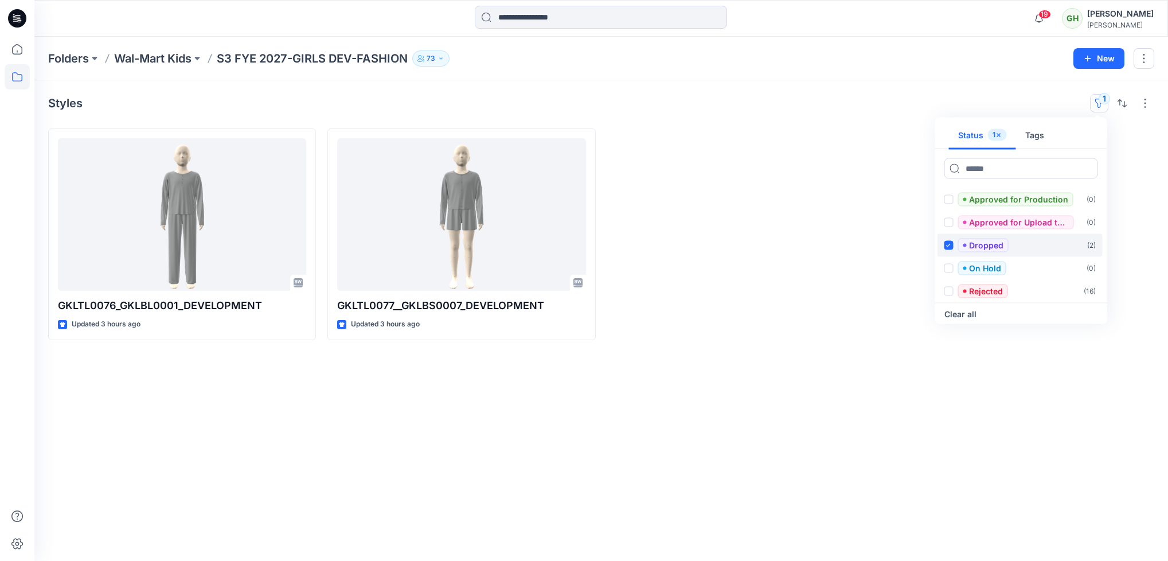
click at [953, 239] on div "Dropped" at bounding box center [976, 245] width 64 height 14
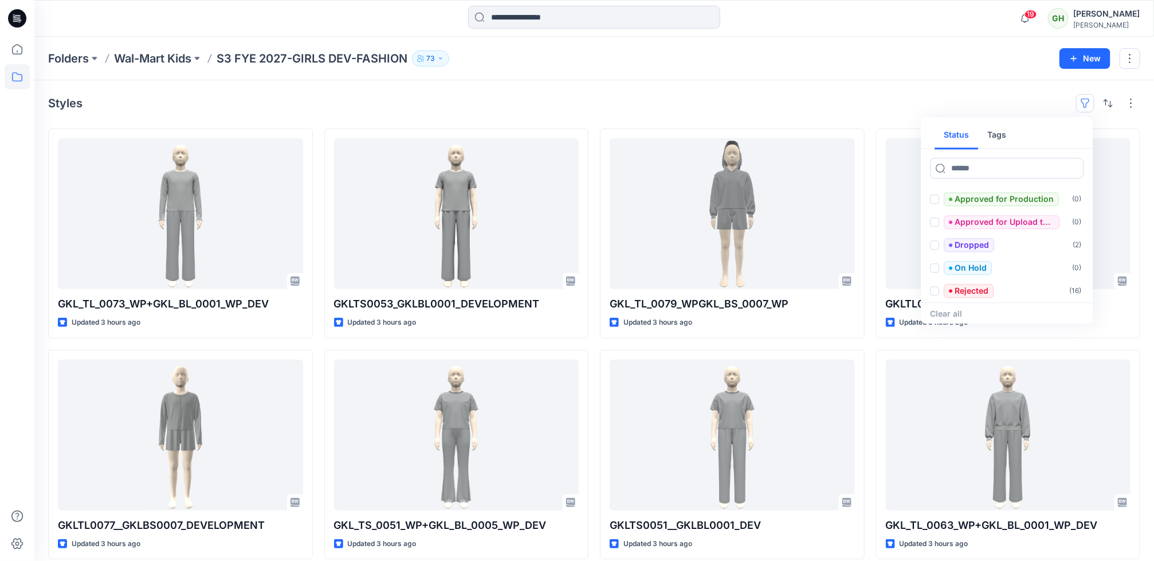
click at [714, 105] on div "Styles Status Tags Approved with corrections ( 10 ) Set Status ( 0 ) Approved (…" at bounding box center [594, 103] width 1092 height 18
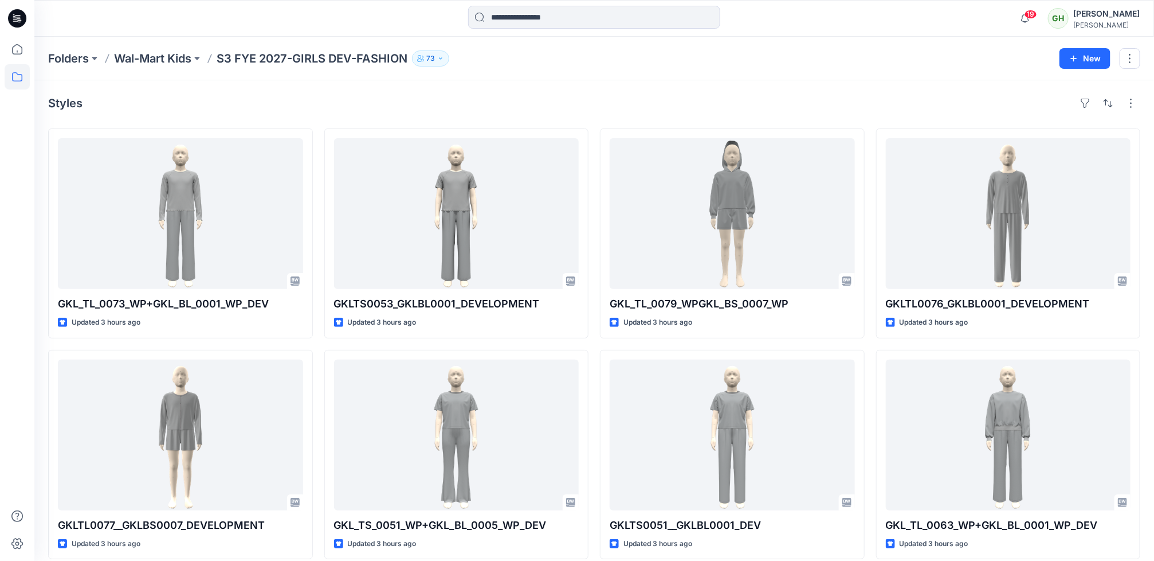
drag, startPoint x: 844, startPoint y: 100, endPoint x: 800, endPoint y: 126, distance: 51.1
click at [844, 100] on div "Styles" at bounding box center [594, 103] width 1092 height 18
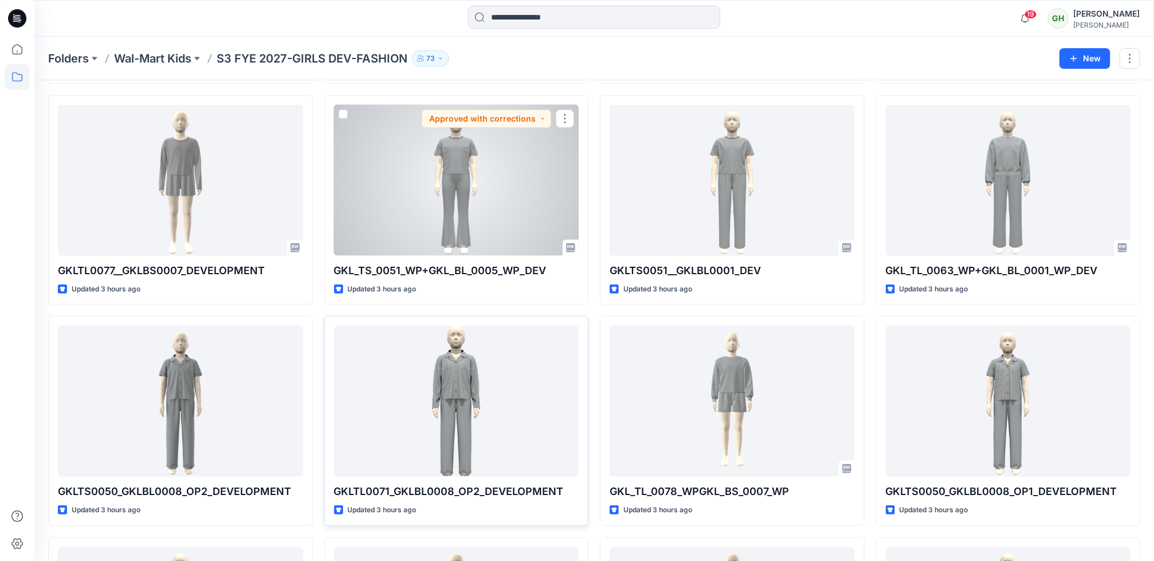
scroll to position [344, 0]
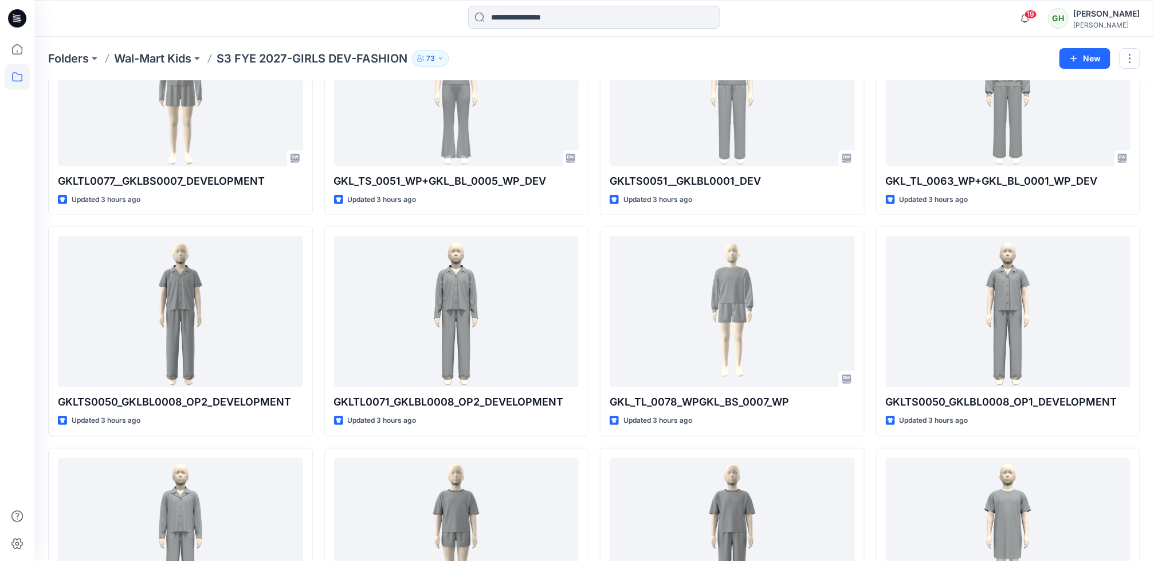
click at [19, 351] on div at bounding box center [17, 299] width 25 height 524
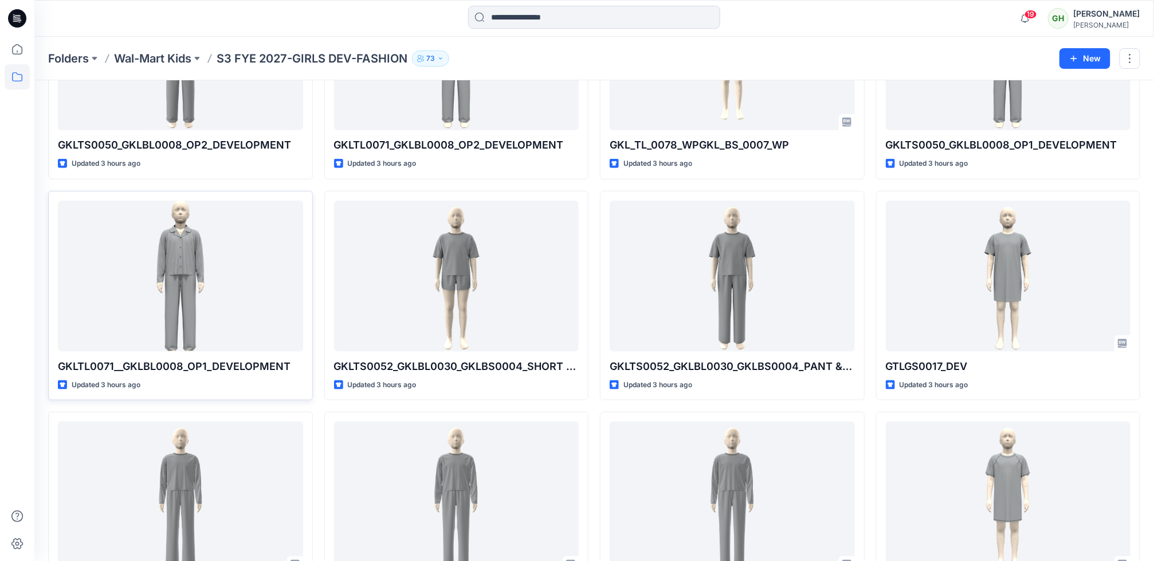
scroll to position [602, 0]
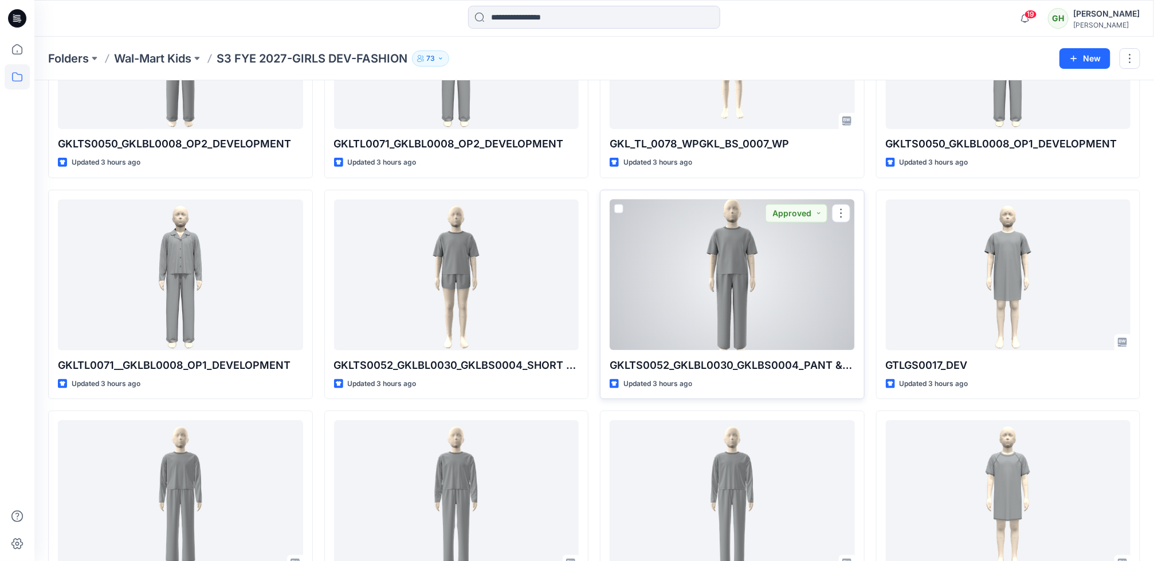
click at [729, 284] on div at bounding box center [732, 274] width 245 height 151
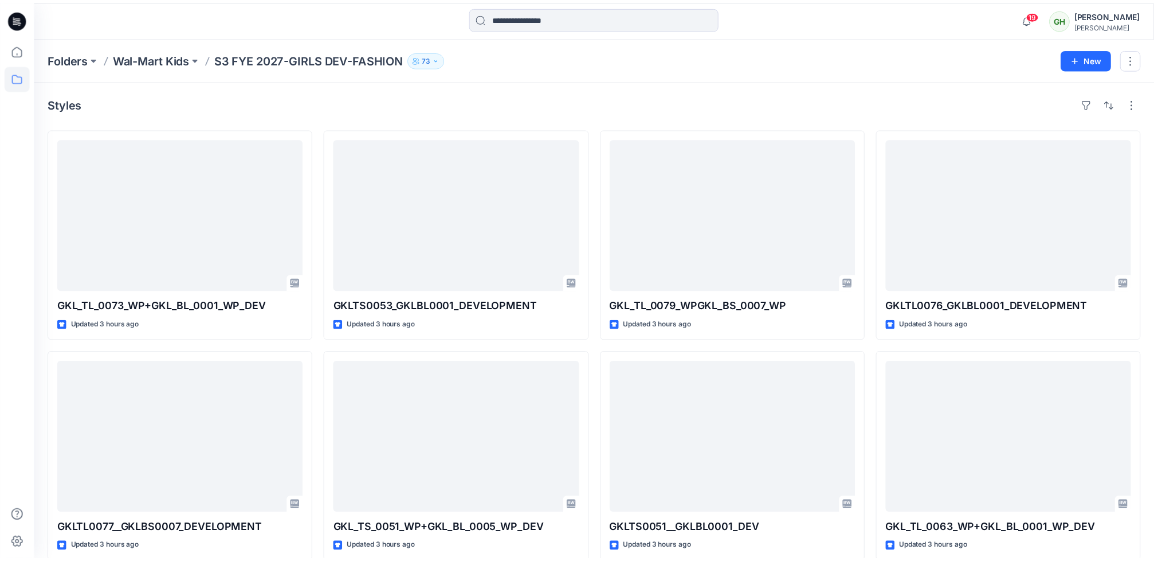
scroll to position [602, 0]
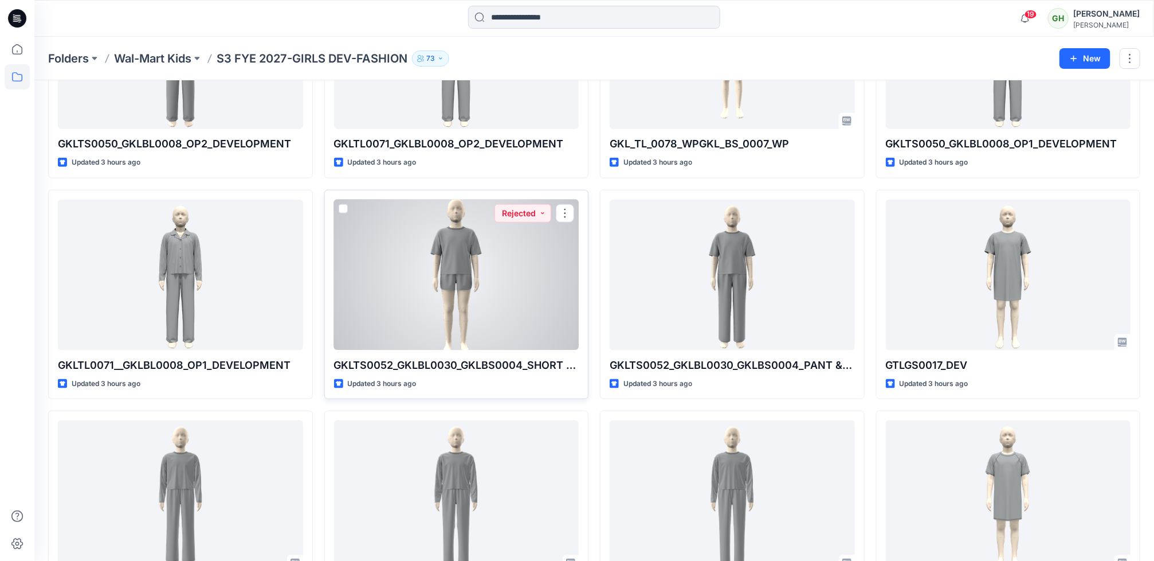
click at [507, 284] on div at bounding box center [456, 274] width 245 height 151
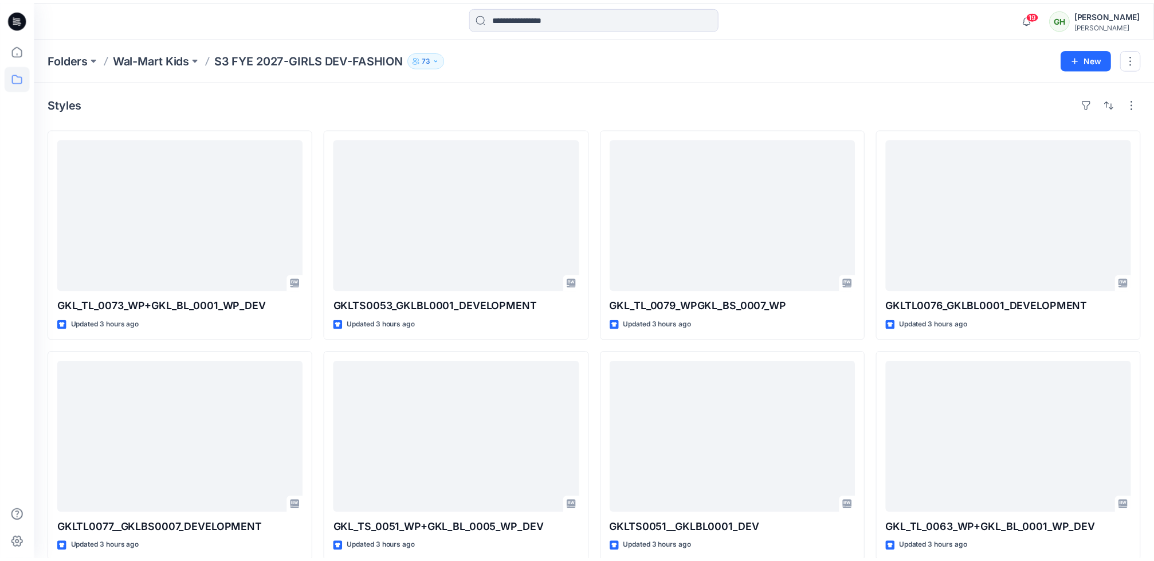
scroll to position [602, 0]
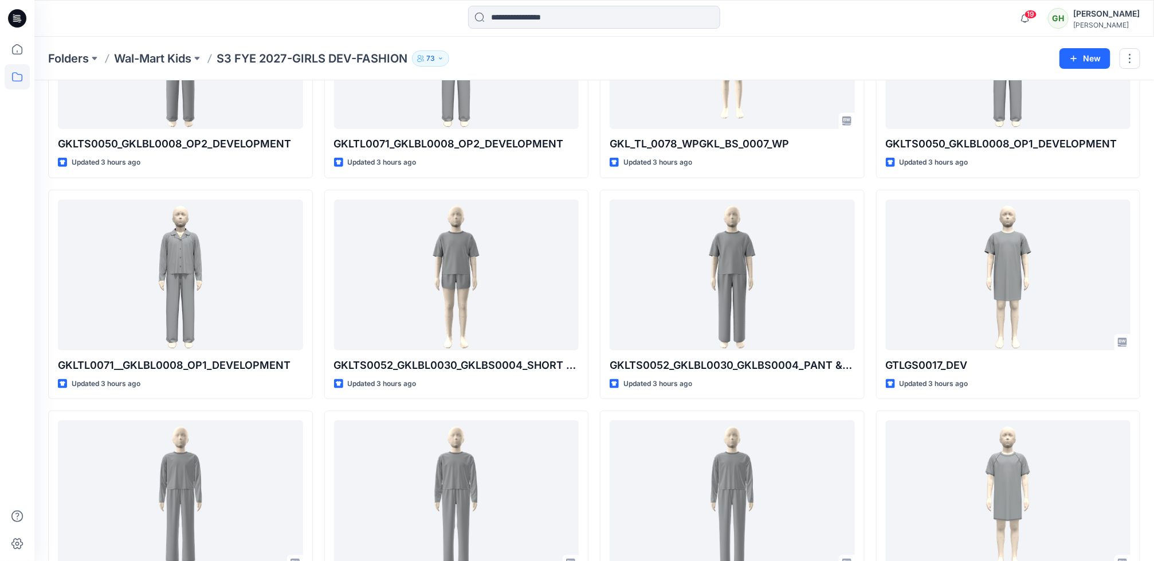
click at [5, 375] on div at bounding box center [17, 299] width 25 height 524
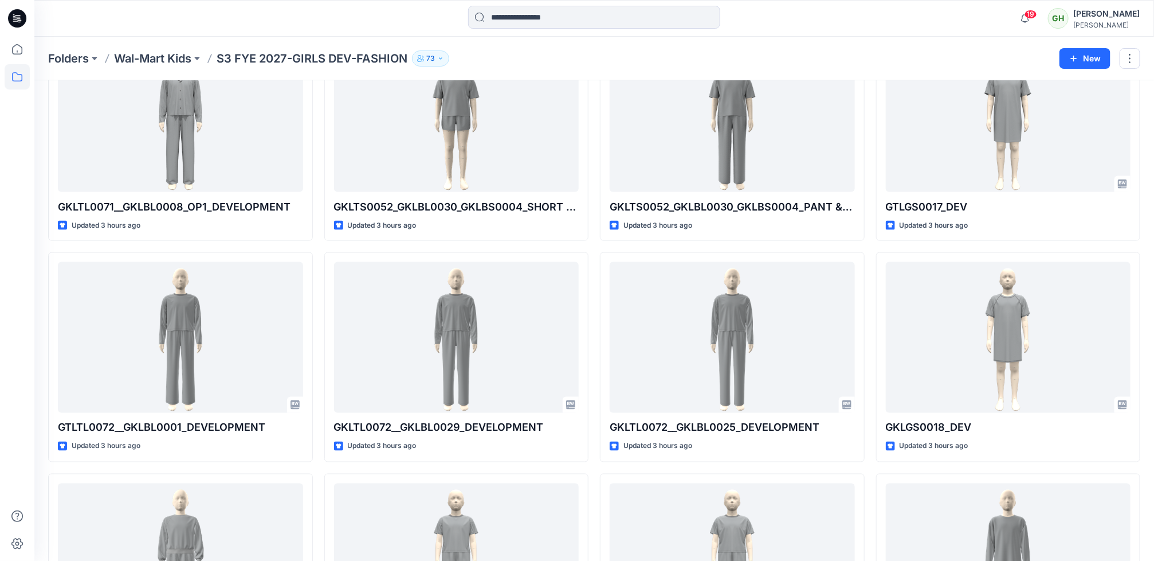
scroll to position [774, 0]
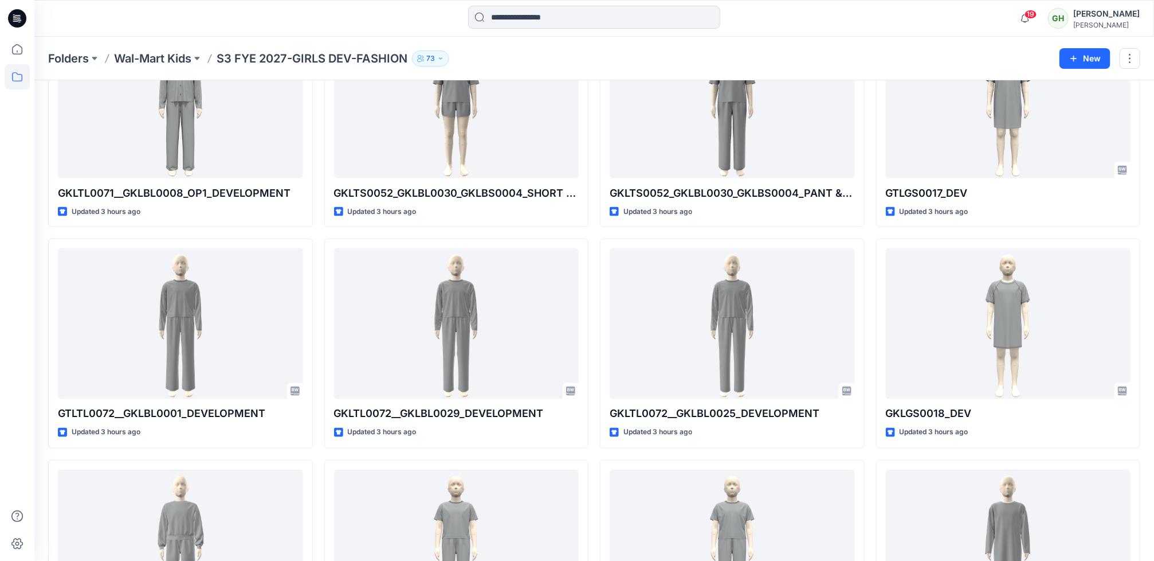
click at [15, 351] on div at bounding box center [17, 299] width 25 height 524
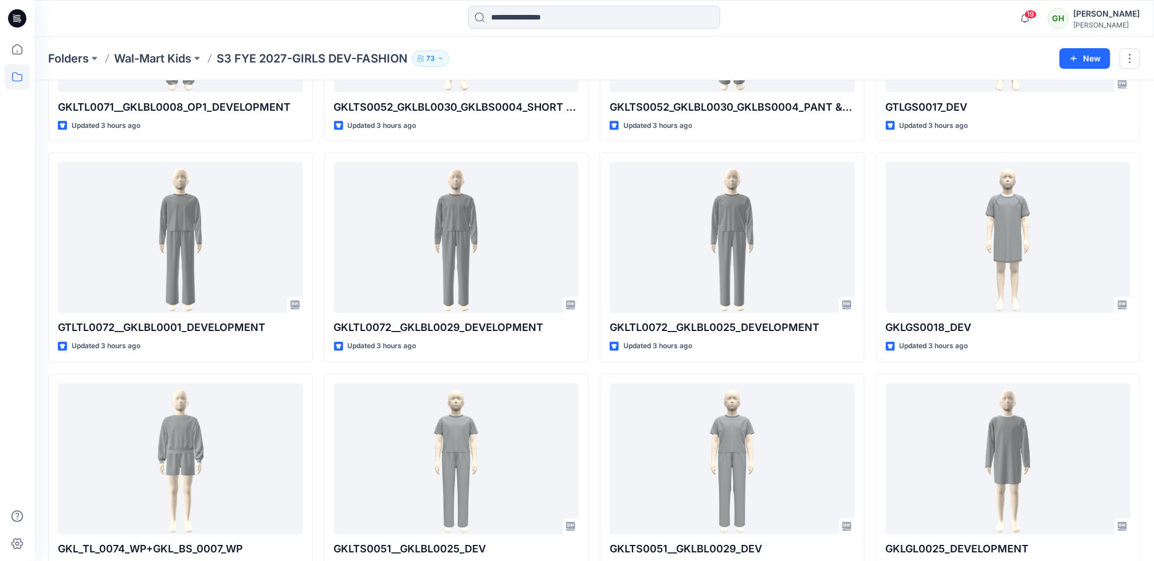
scroll to position [946, 0]
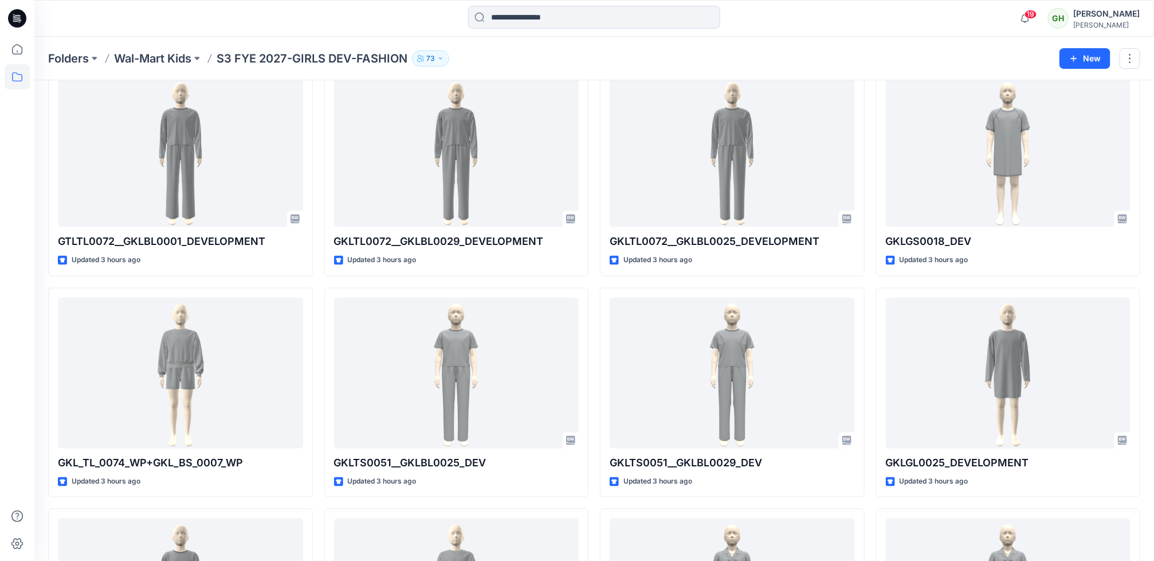
click at [0, 426] on div at bounding box center [17, 280] width 34 height 561
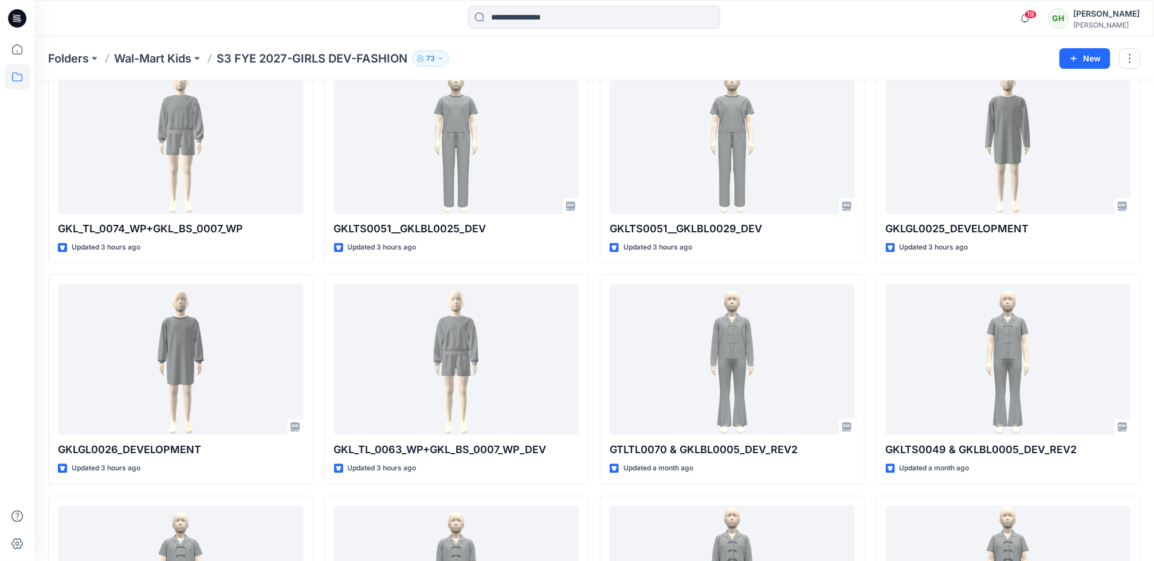
scroll to position [1204, 0]
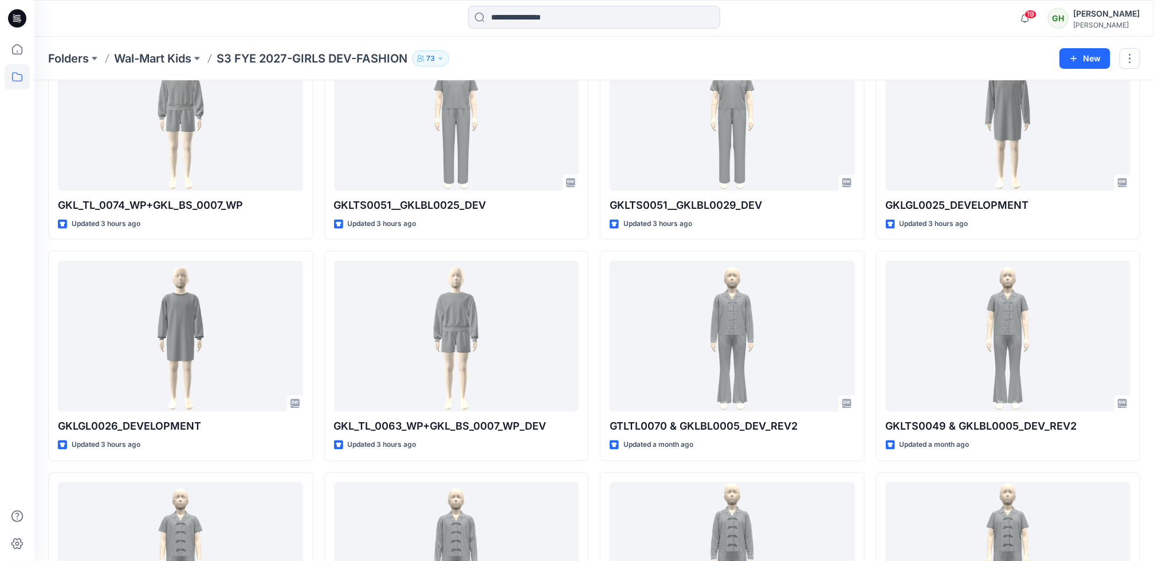
drag, startPoint x: -3, startPoint y: 371, endPoint x: 7, endPoint y: 430, distance: 59.9
click at [7, 430] on div at bounding box center [17, 299] width 25 height 524
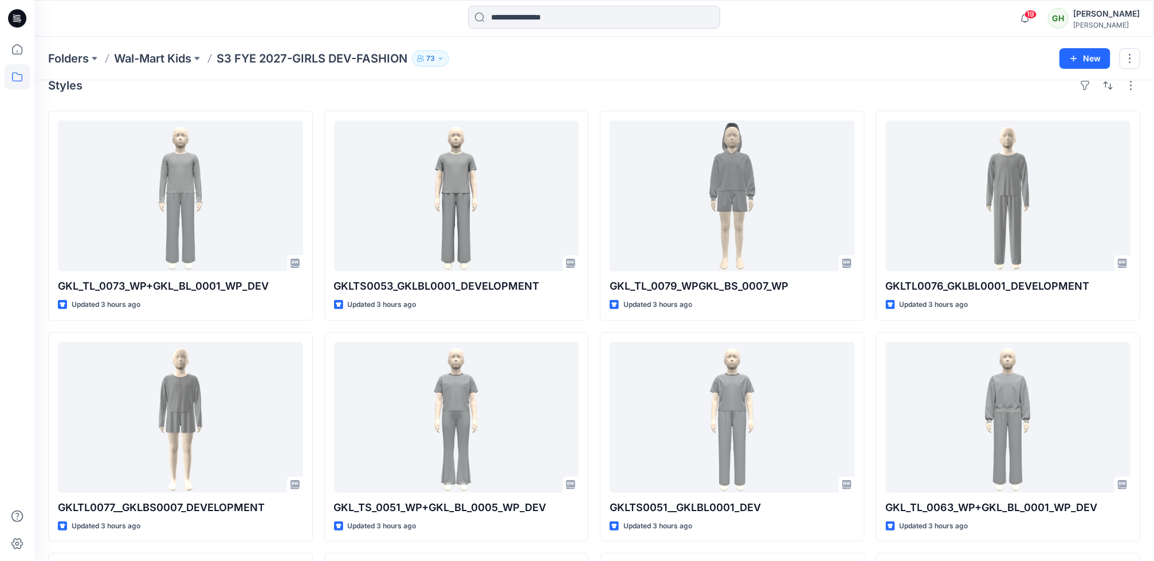
scroll to position [0, 0]
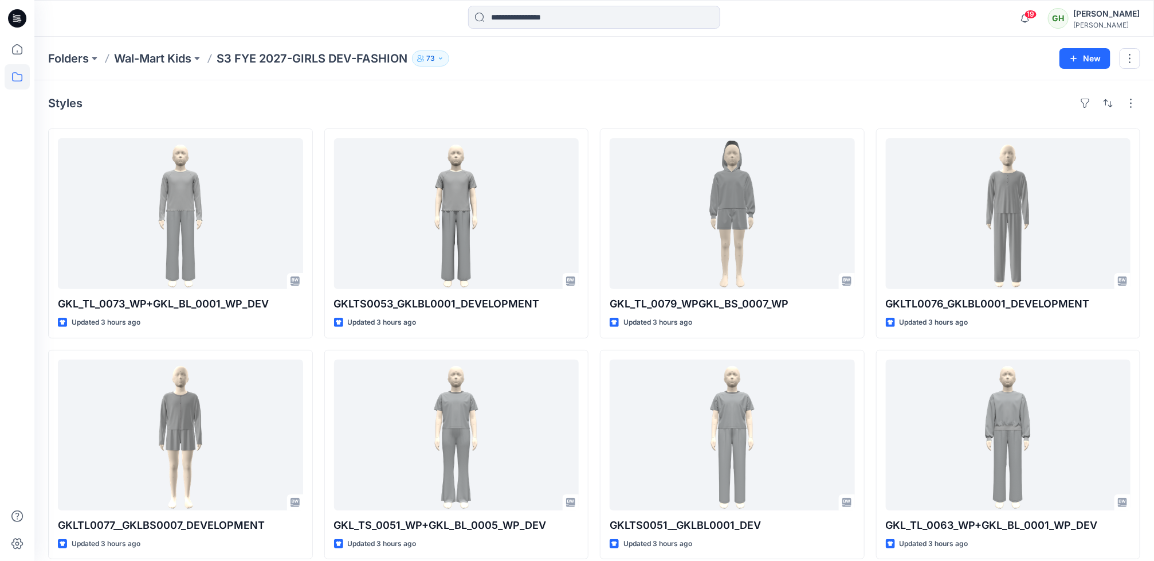
click at [19, 433] on div at bounding box center [17, 299] width 25 height 524
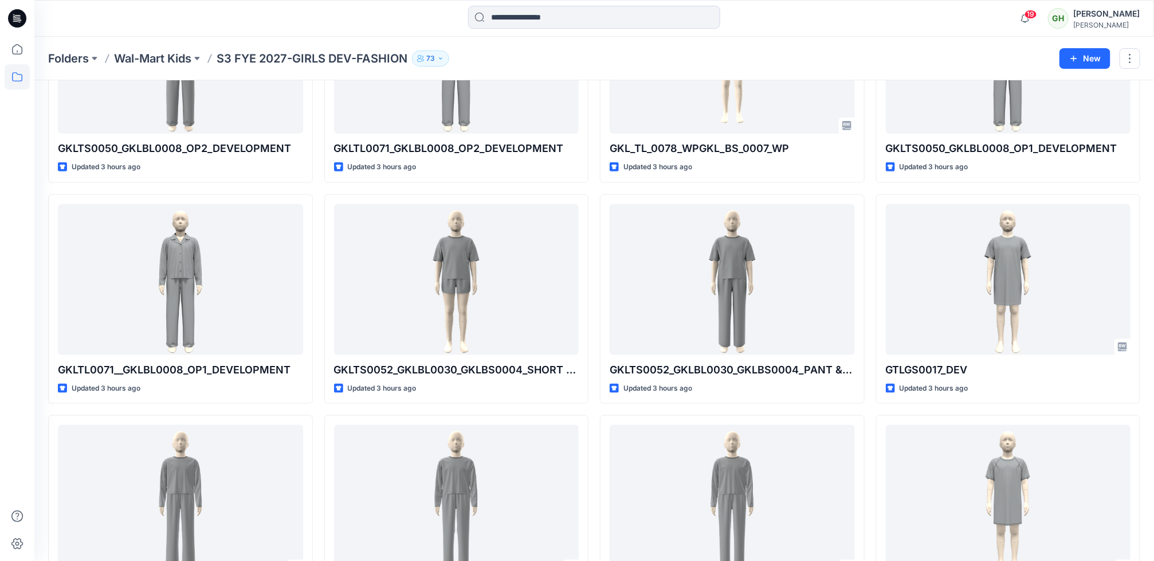
scroll to position [602, 0]
